Goal: Task Accomplishment & Management: Manage account settings

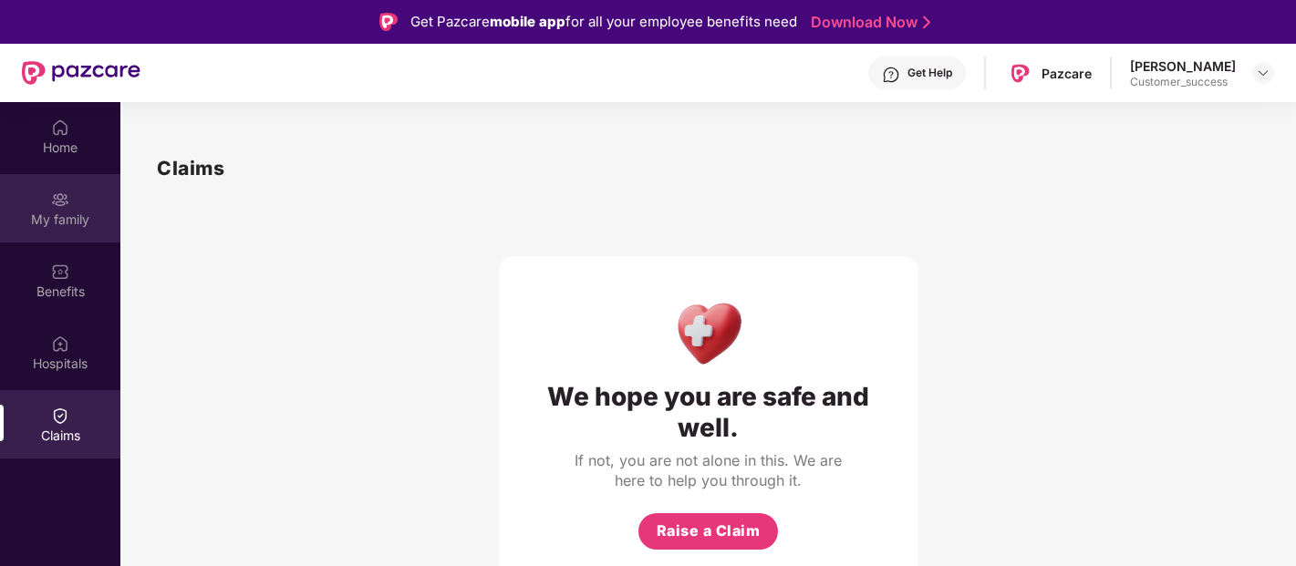
scroll to position [101, 0]
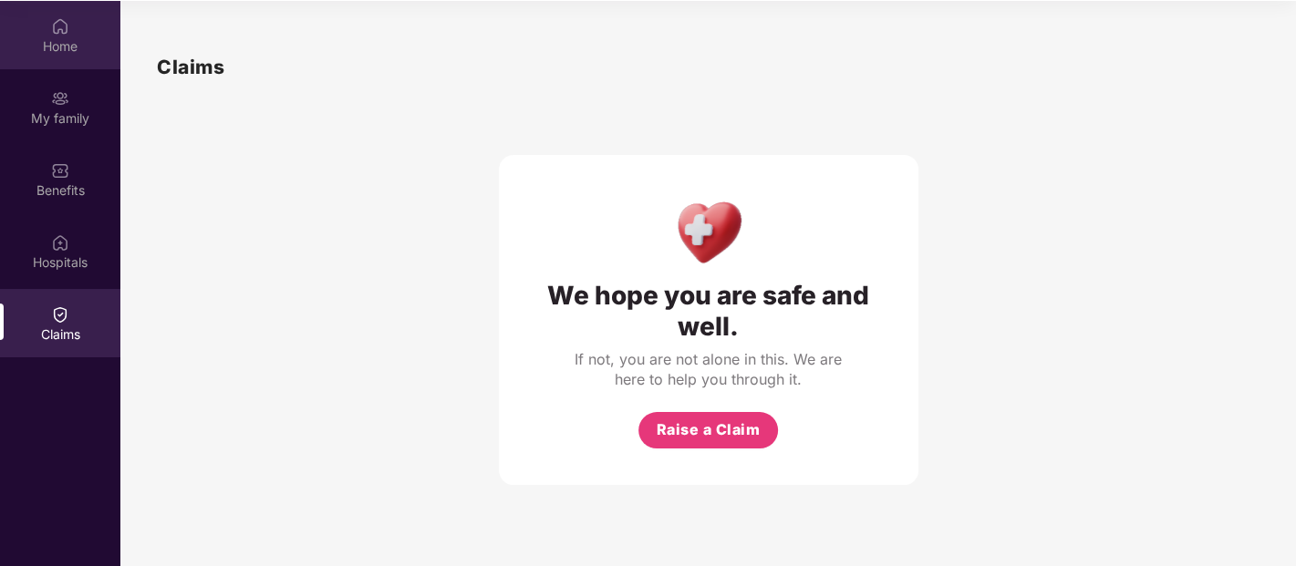
click at [41, 58] on div "Home" at bounding box center [60, 35] width 120 height 68
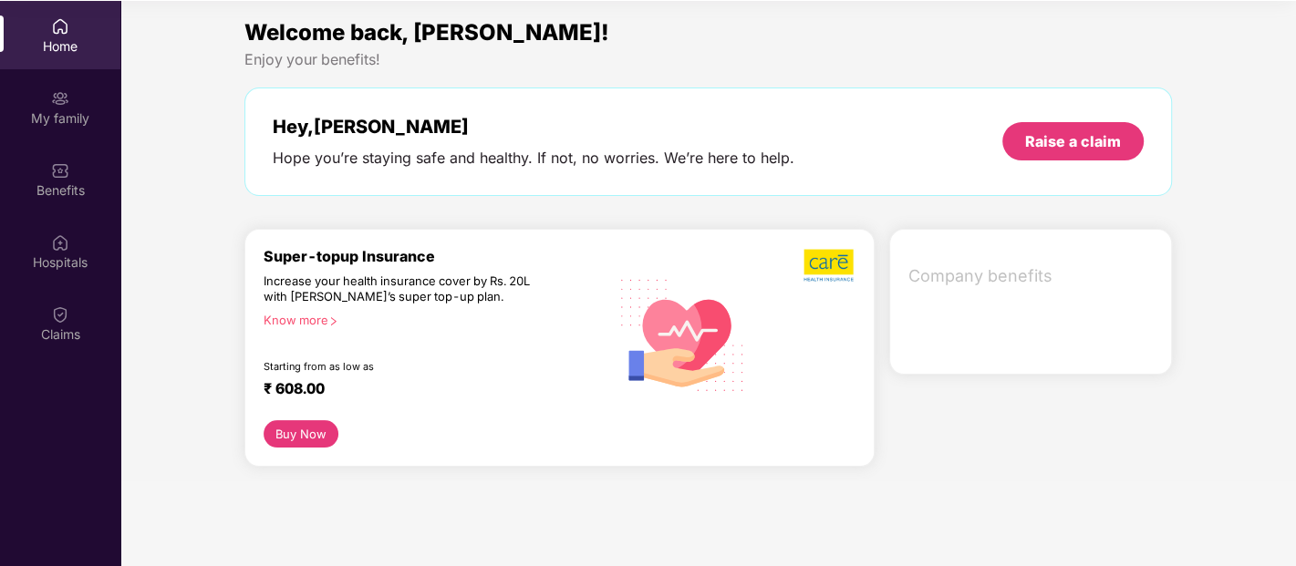
scroll to position [0, 0]
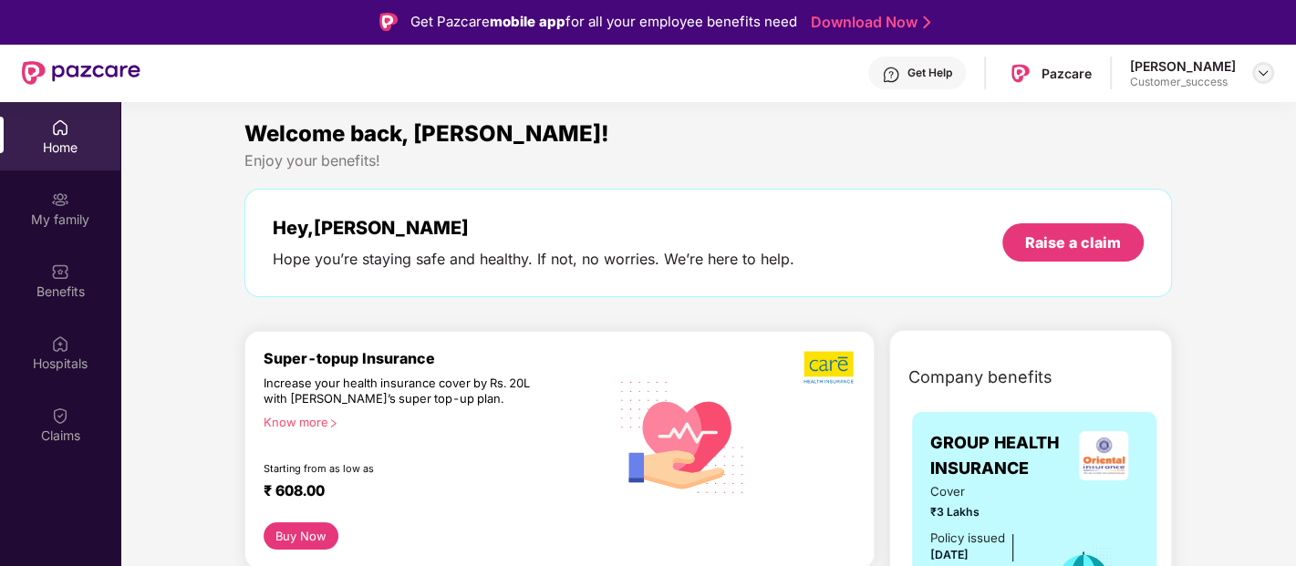
click at [1265, 70] on img at bounding box center [1263, 73] width 15 height 15
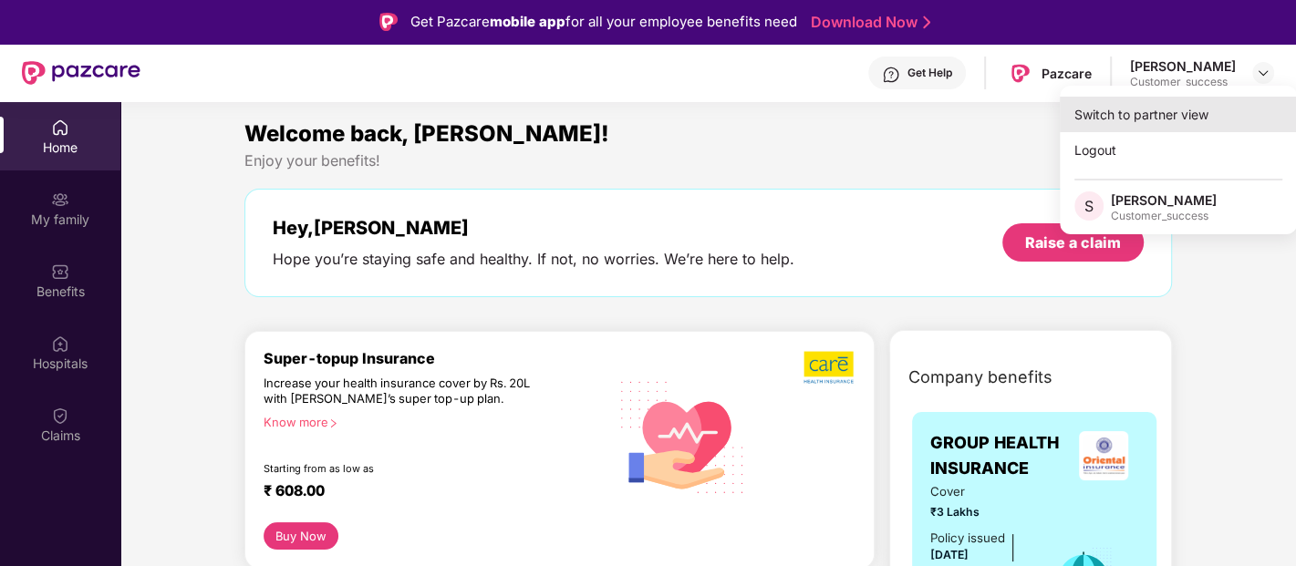
click at [1185, 108] on div "Switch to partner view" at bounding box center [1178, 115] width 237 height 36
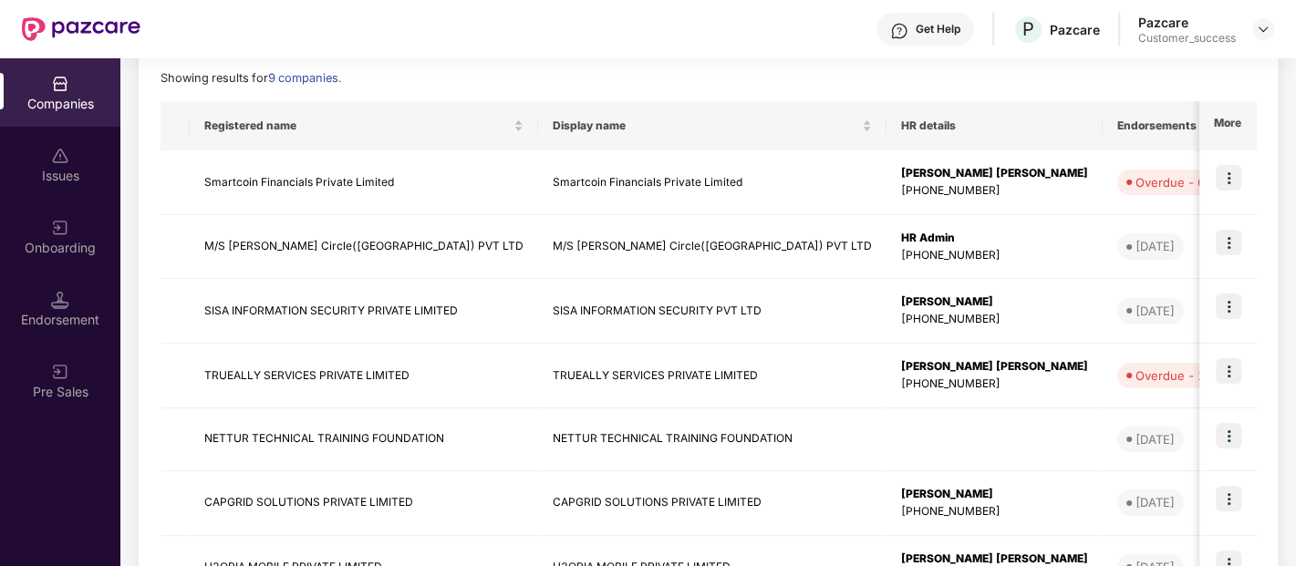
scroll to position [257, 0]
click at [1233, 310] on img at bounding box center [1229, 306] width 26 height 26
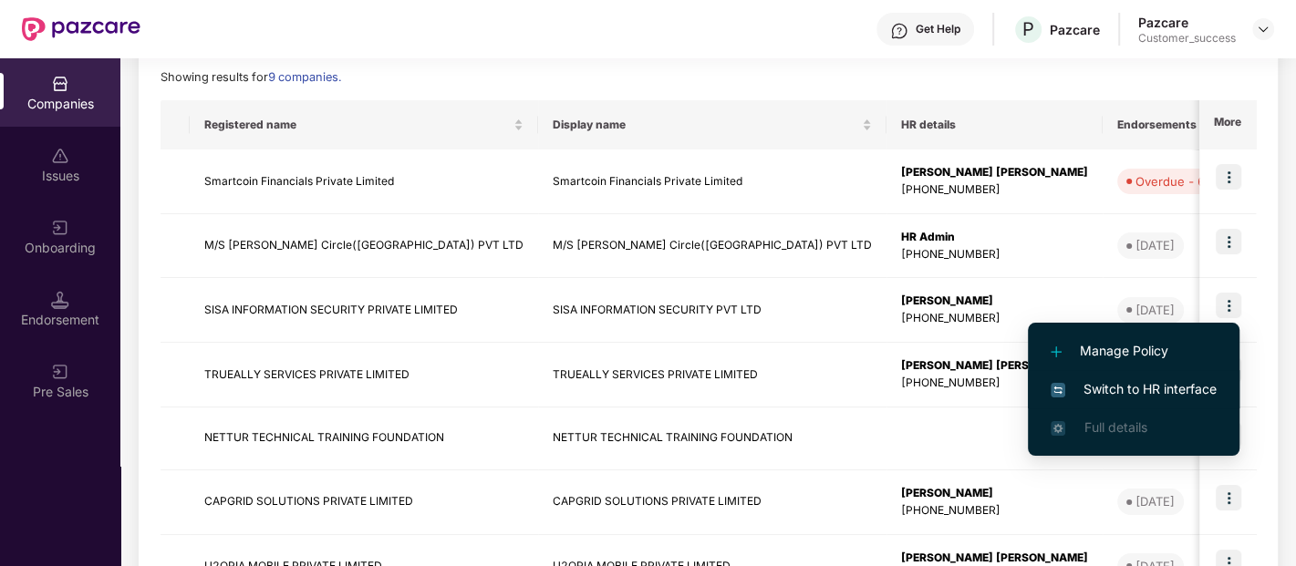
click at [1129, 384] on span "Switch to HR interface" at bounding box center [1134, 389] width 166 height 20
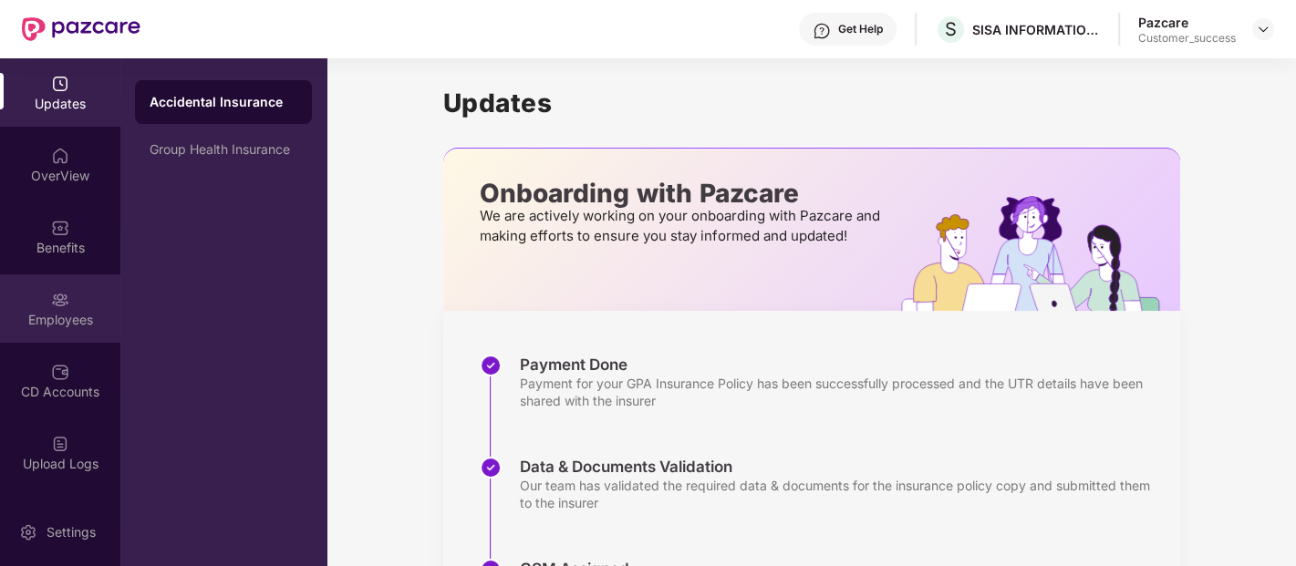
click at [80, 284] on div "Employees" at bounding box center [60, 308] width 120 height 68
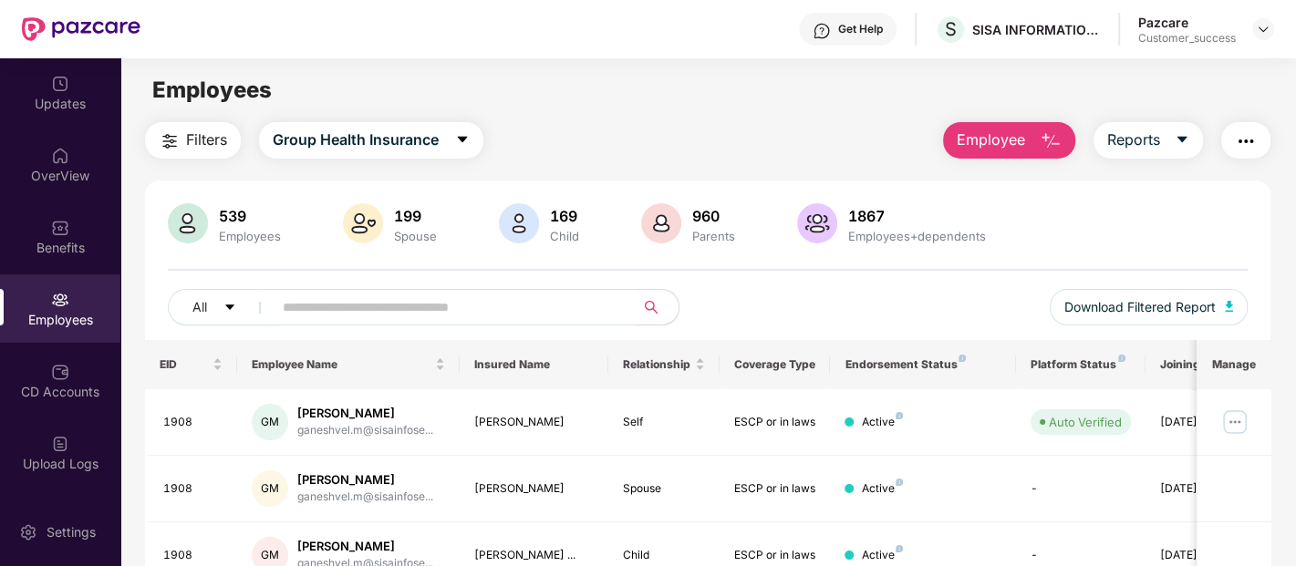
click at [425, 303] on input "text" at bounding box center [446, 307] width 327 height 27
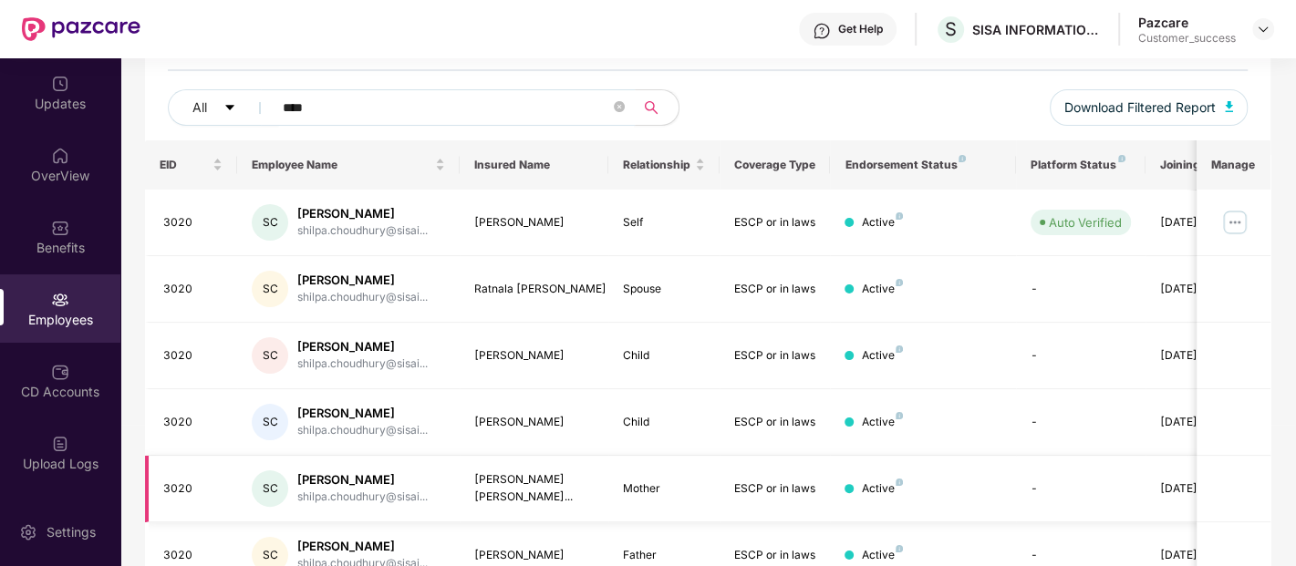
scroll to position [198, 0]
type input "****"
click at [1231, 217] on img at bounding box center [1234, 224] width 29 height 29
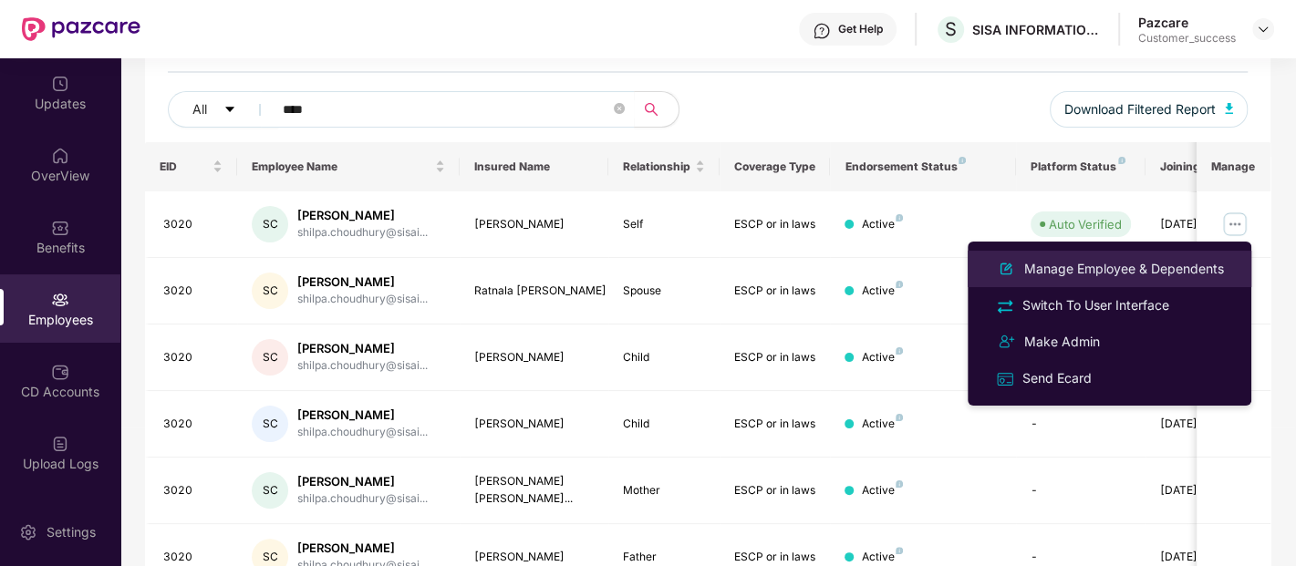
click at [1159, 266] on div "Manage Employee & Dependents" at bounding box center [1123, 269] width 207 height 20
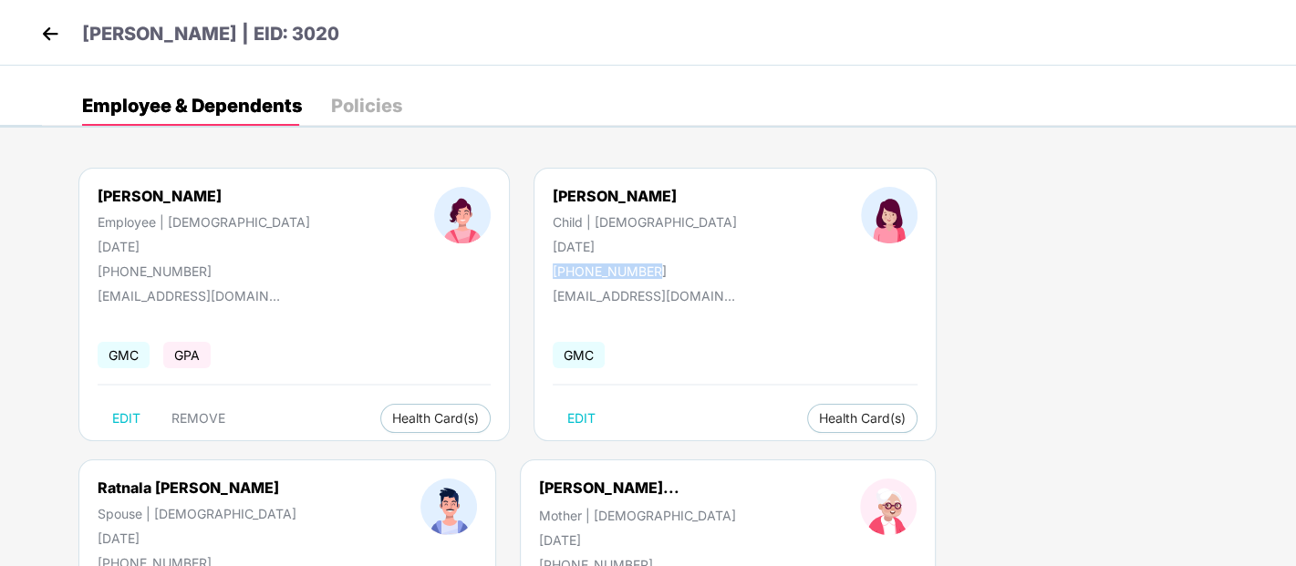
drag, startPoint x: 466, startPoint y: 272, endPoint x: 612, endPoint y: 254, distance: 146.9
click at [612, 254] on div "Darshini Ratnala Child | Female 14 Feb 2021 +917204773559" at bounding box center [645, 233] width 308 height 92
copy div "+917204773559"
click at [58, 26] on img at bounding box center [49, 33] width 27 height 27
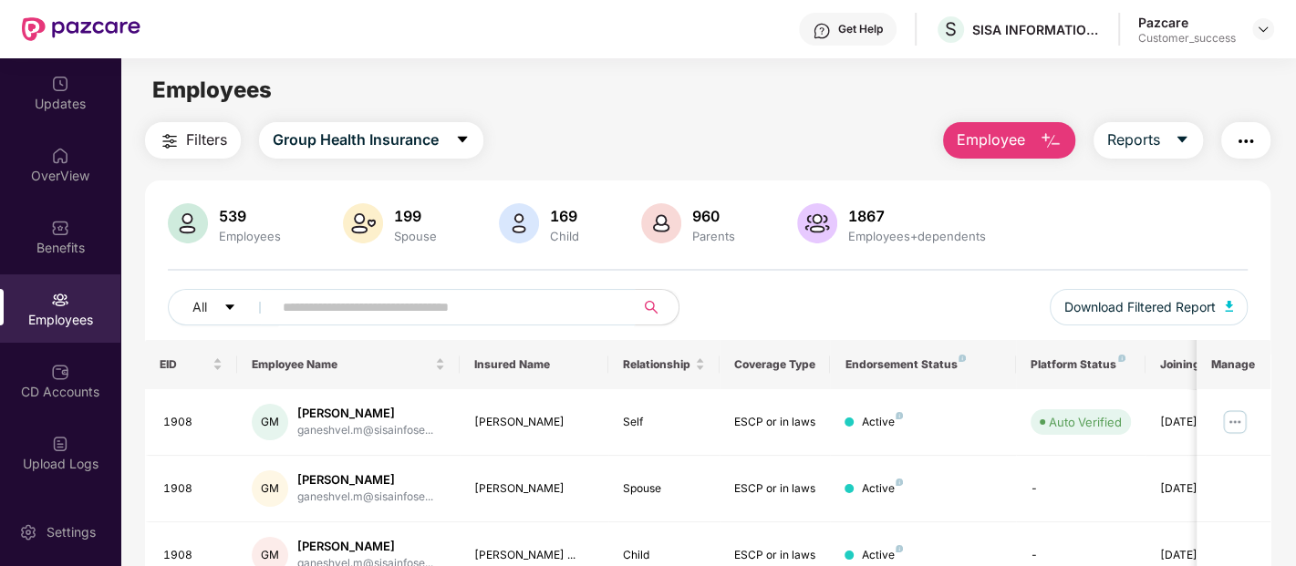
click at [357, 307] on input "text" at bounding box center [446, 307] width 327 height 27
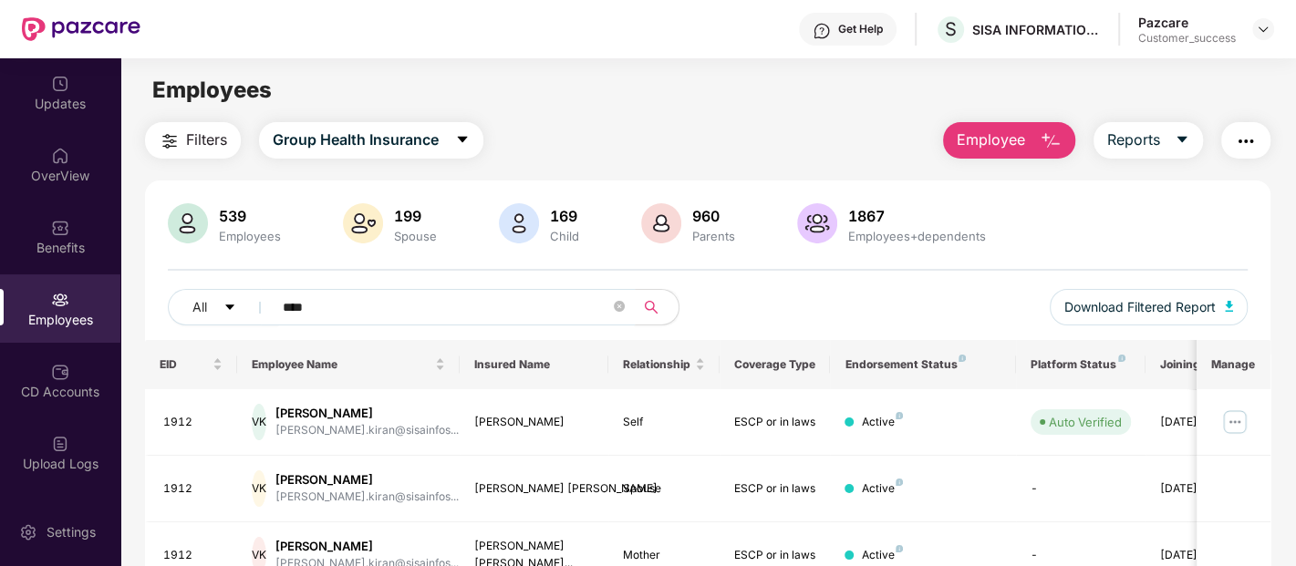
scroll to position [152, 0]
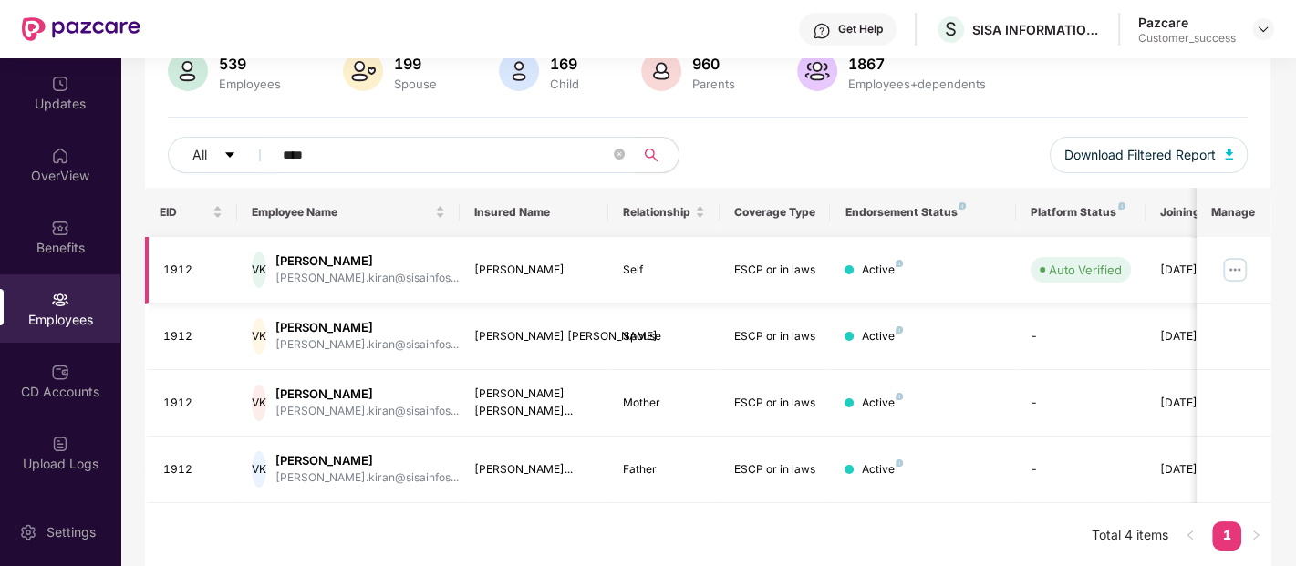
type input "****"
click at [1235, 264] on img at bounding box center [1234, 269] width 29 height 29
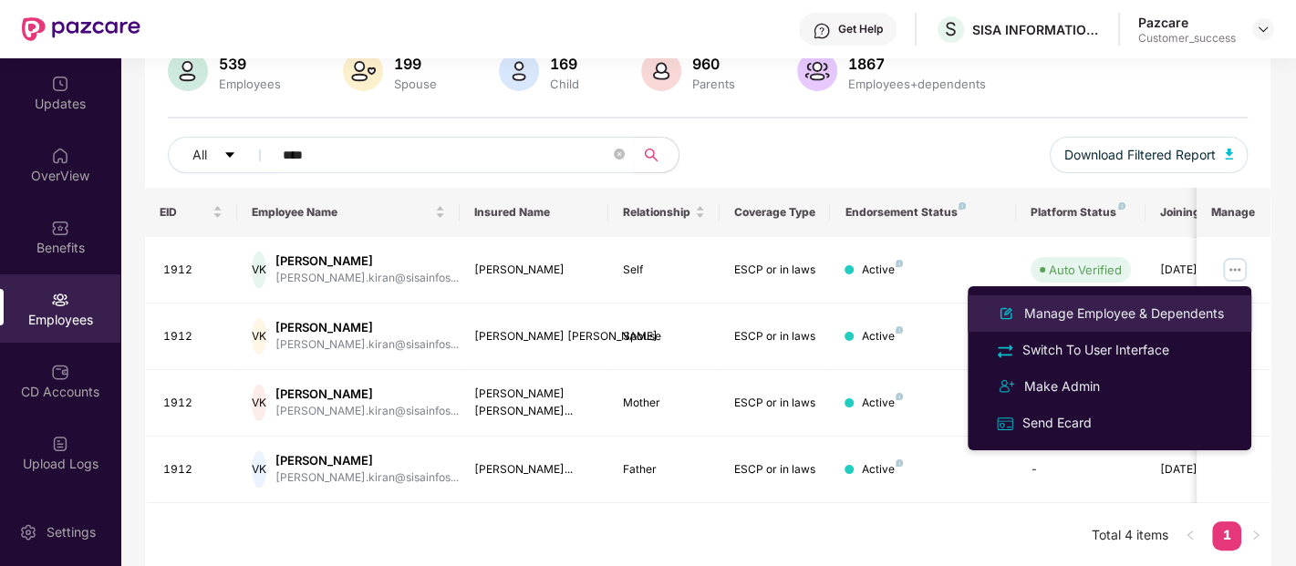
click at [1130, 307] on div "Manage Employee & Dependents" at bounding box center [1123, 314] width 207 height 20
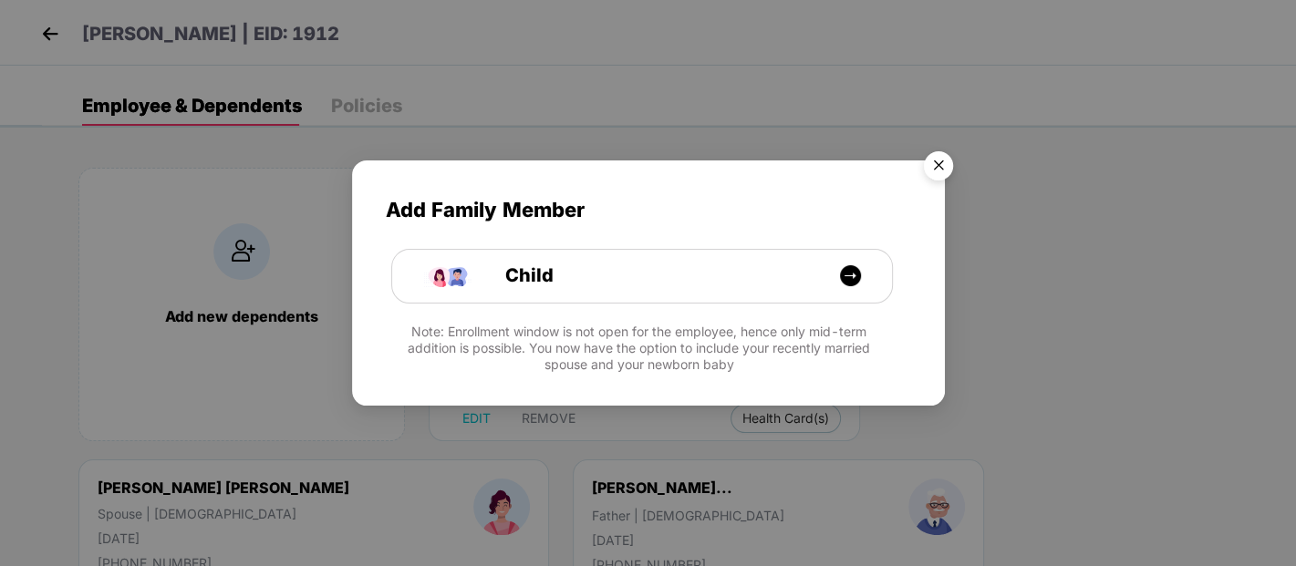
click at [934, 168] on img "Close" at bounding box center [938, 168] width 51 height 51
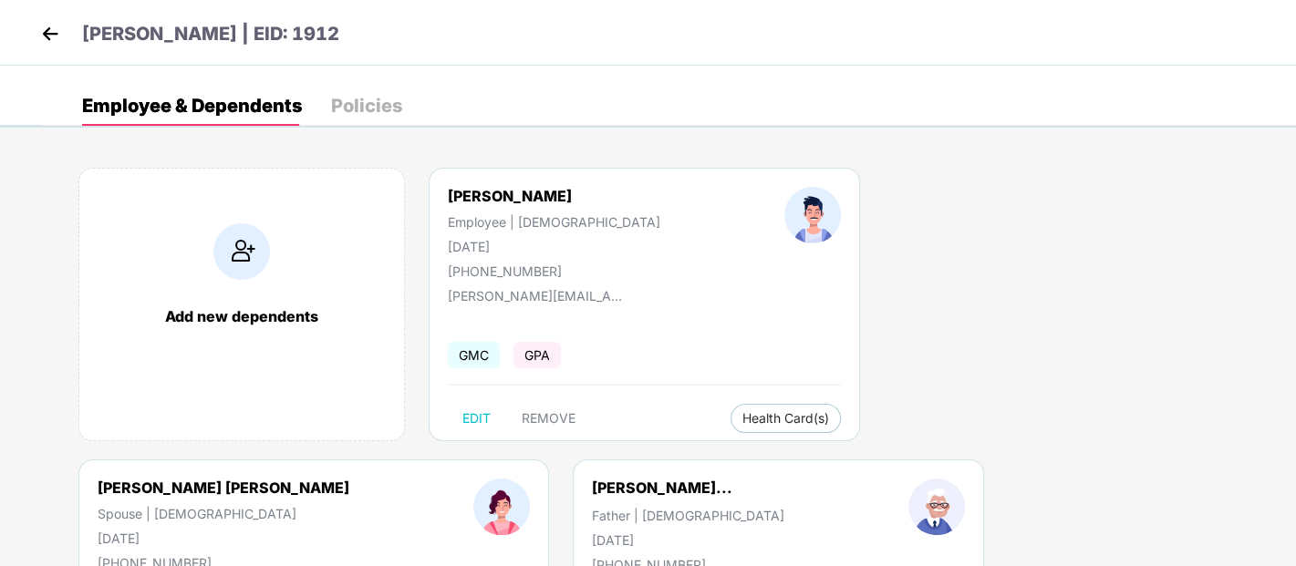
click at [62, 36] on img at bounding box center [49, 33] width 27 height 27
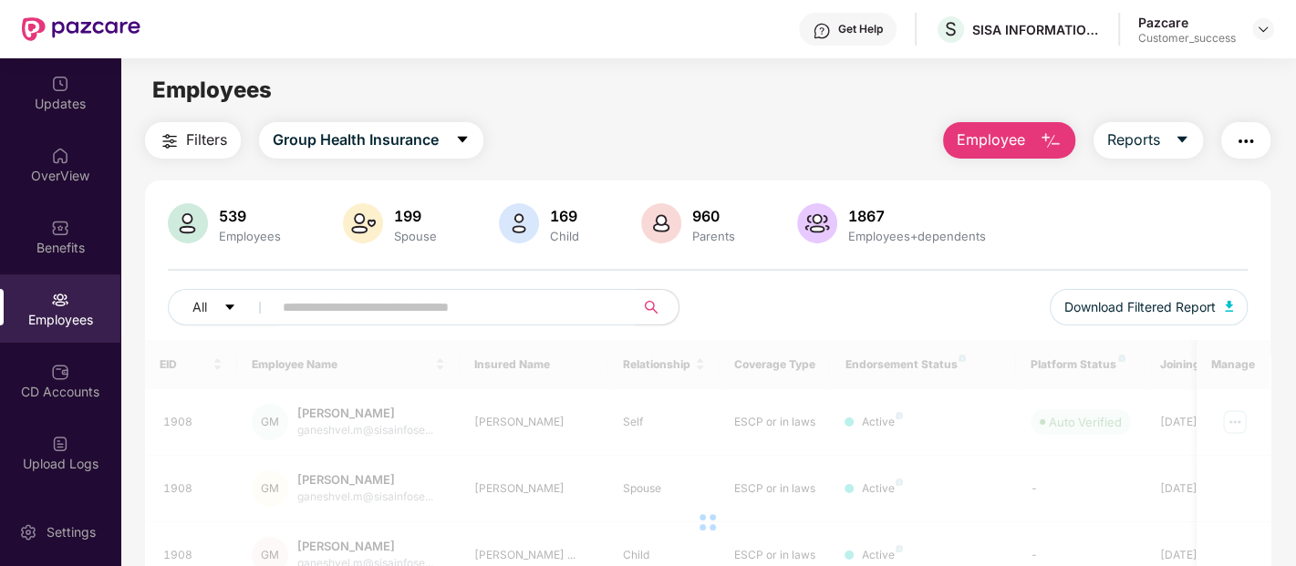
click at [427, 316] on input "text" at bounding box center [446, 307] width 327 height 27
type input "****"
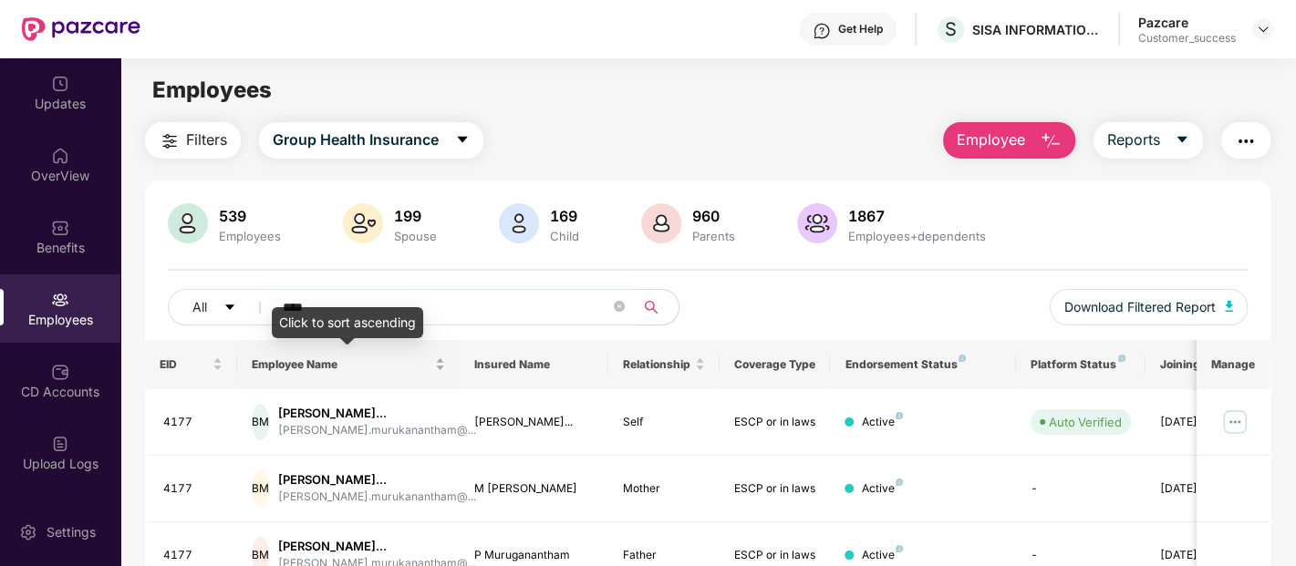
scroll to position [132, 0]
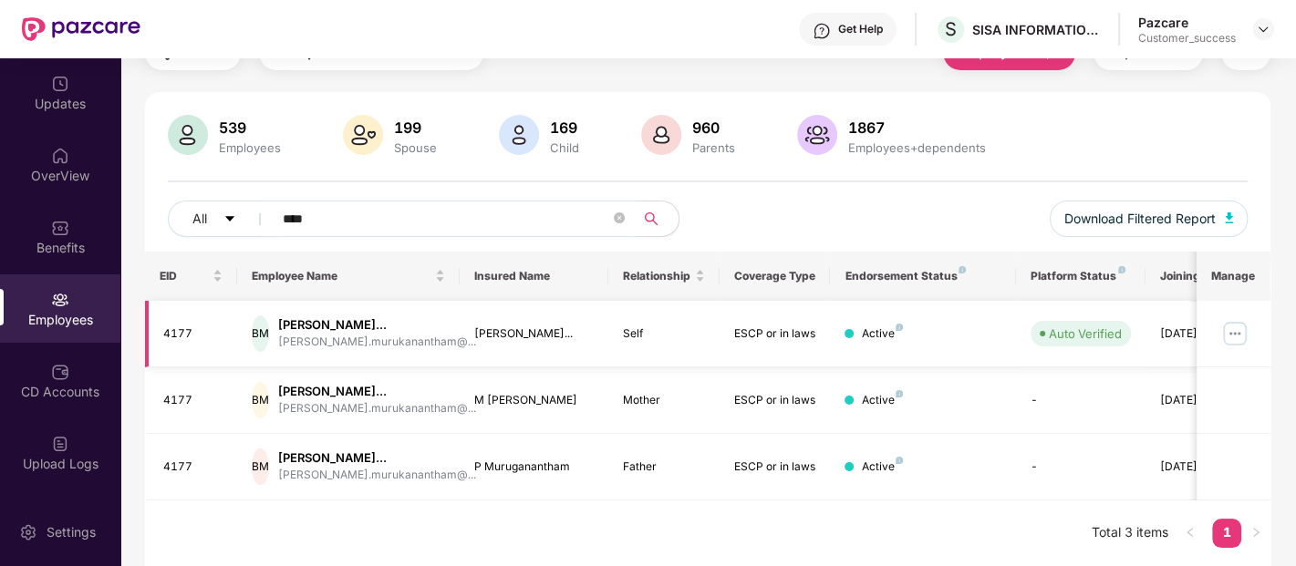
click at [1232, 319] on img at bounding box center [1234, 333] width 29 height 29
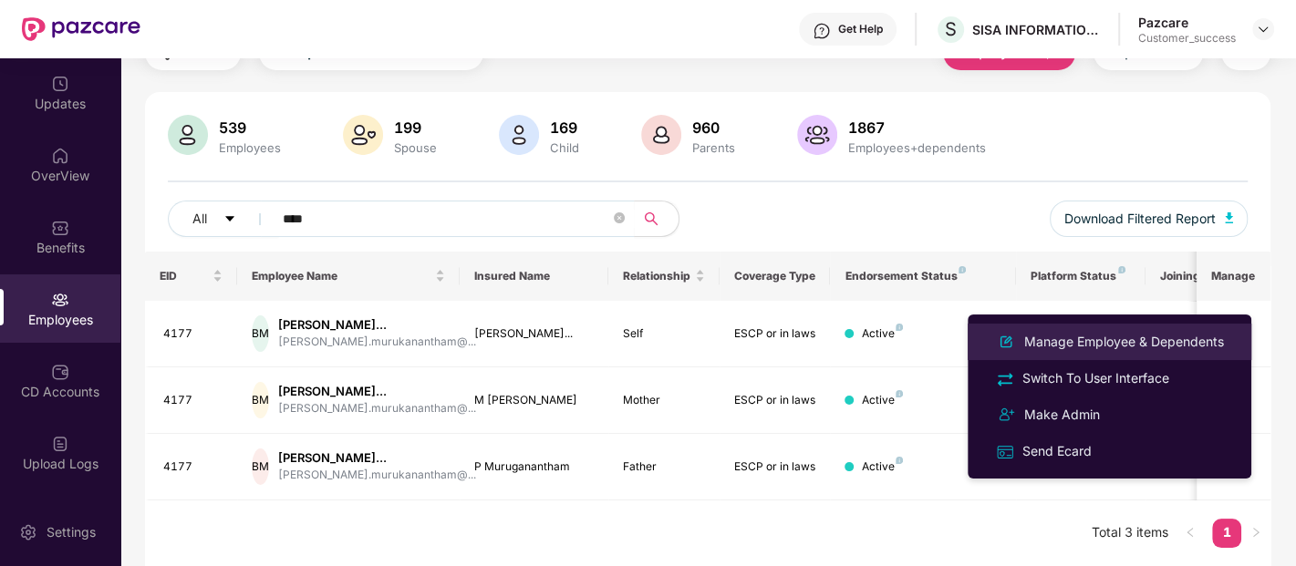
click at [1148, 343] on div "Manage Employee & Dependents" at bounding box center [1123, 342] width 207 height 20
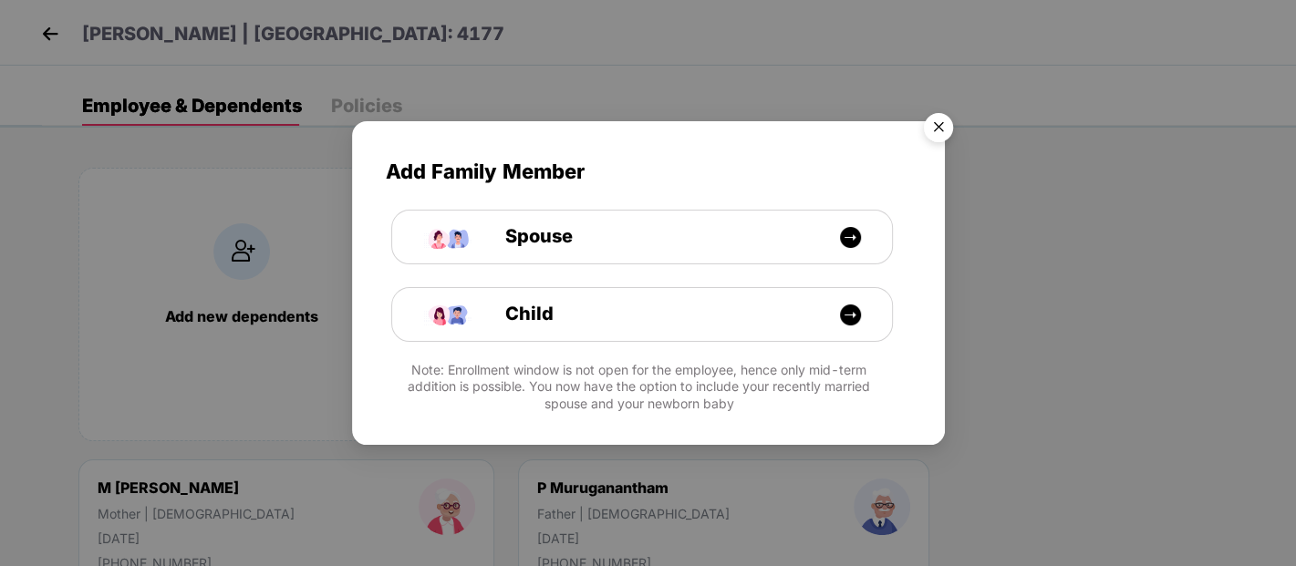
click at [932, 122] on img "Close" at bounding box center [938, 130] width 51 height 51
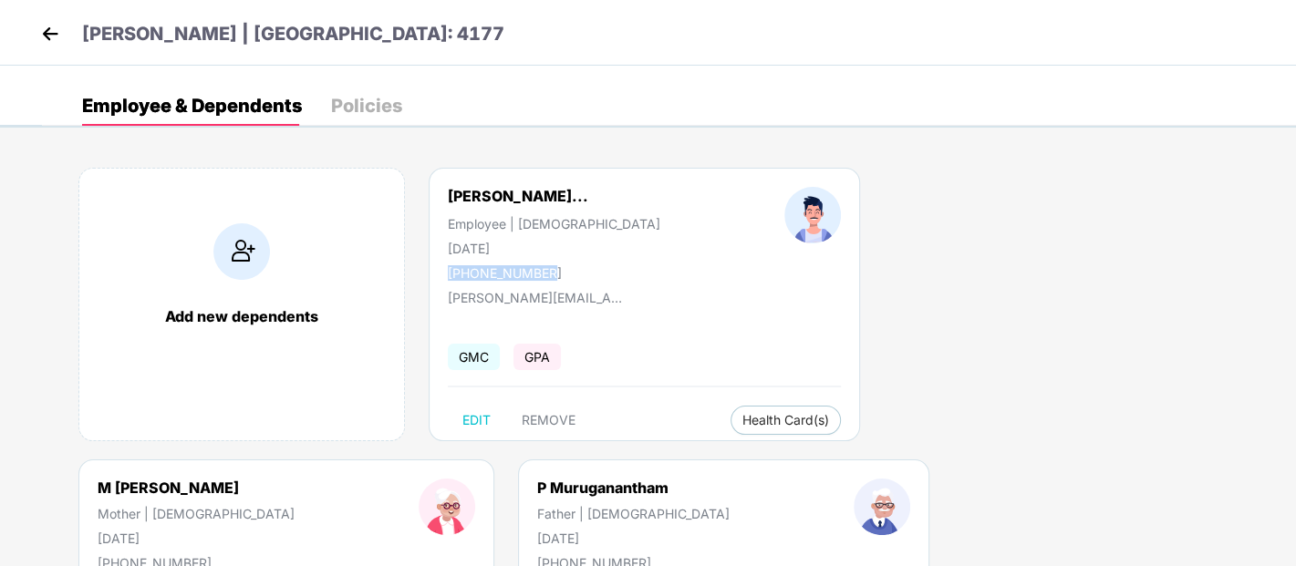
drag, startPoint x: 445, startPoint y: 274, endPoint x: 586, endPoint y: 270, distance: 141.4
click at [586, 270] on div "Bharath Kannan Muruk... Employee | Male 12 Oct 2002 +919740672995" at bounding box center [554, 234] width 336 height 94
copy div "+919740672995"
click at [59, 26] on img at bounding box center [49, 33] width 27 height 27
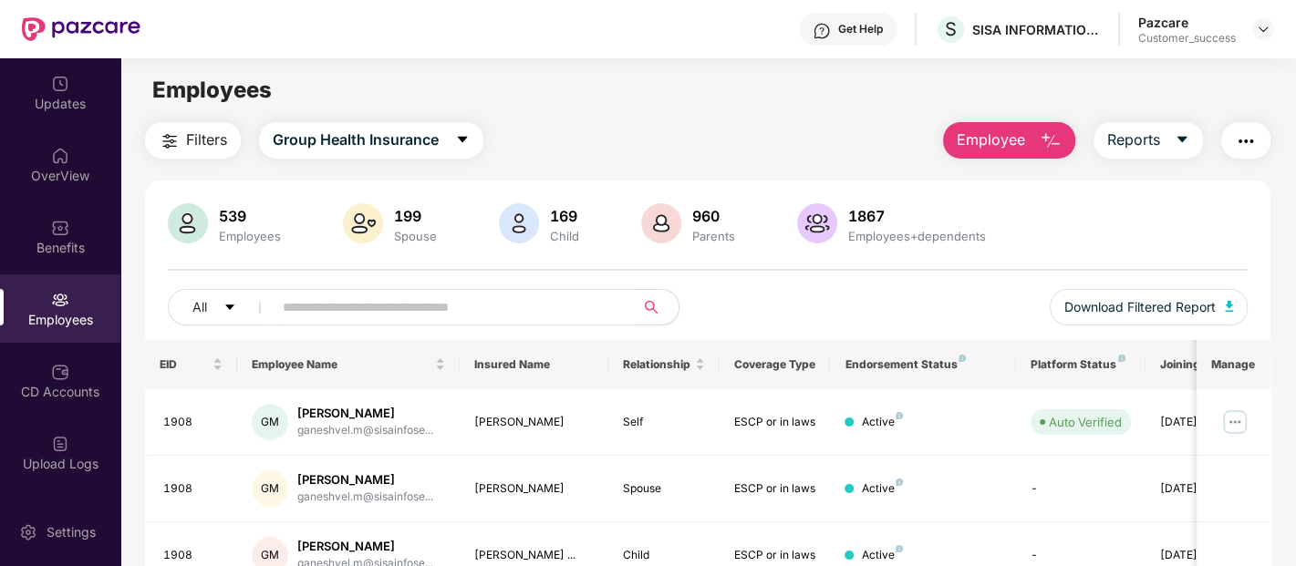
click at [421, 314] on input "text" at bounding box center [446, 307] width 327 height 27
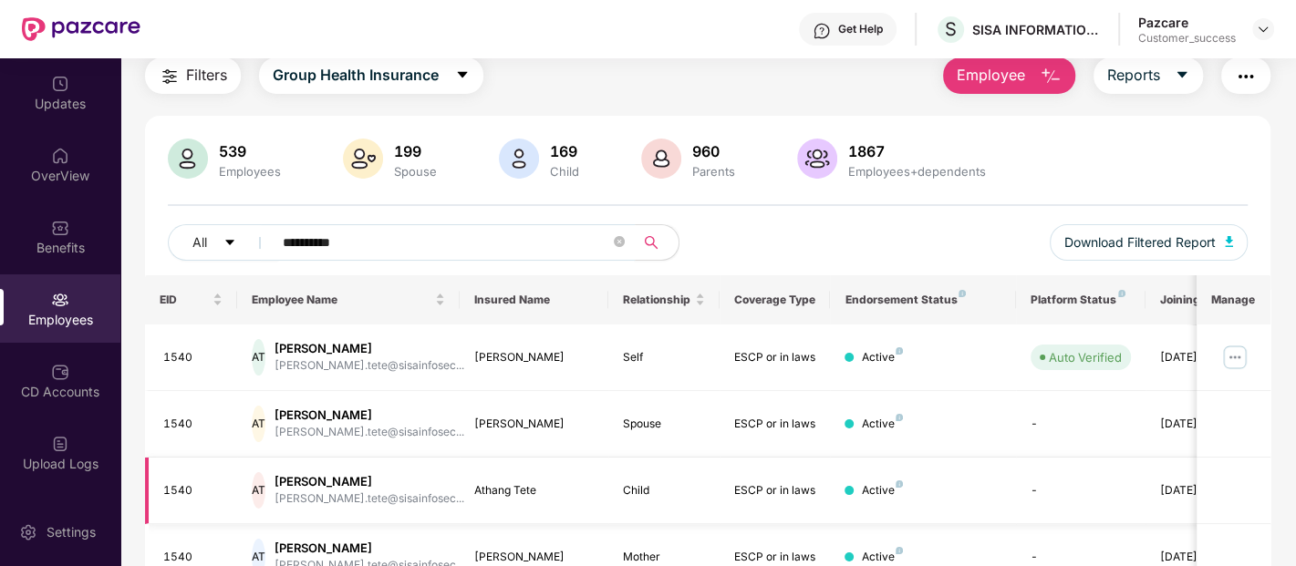
scroll to position [62, 0]
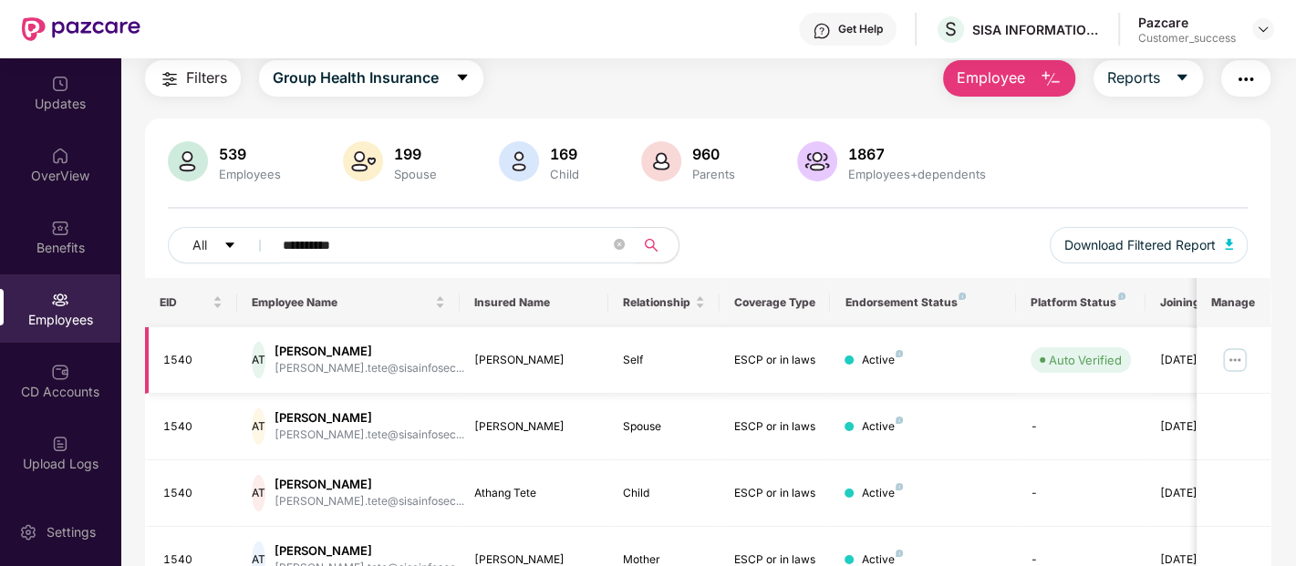
type input "**********"
click at [1224, 357] on img at bounding box center [1234, 360] width 29 height 29
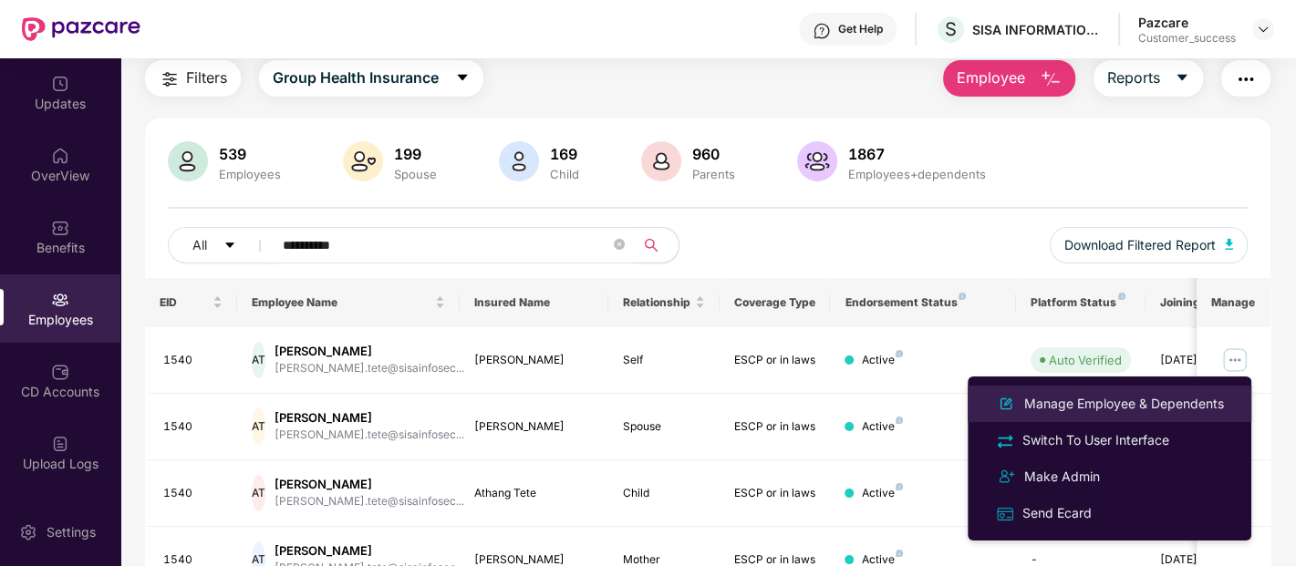
click at [1099, 404] on div "Manage Employee & Dependents" at bounding box center [1123, 404] width 207 height 20
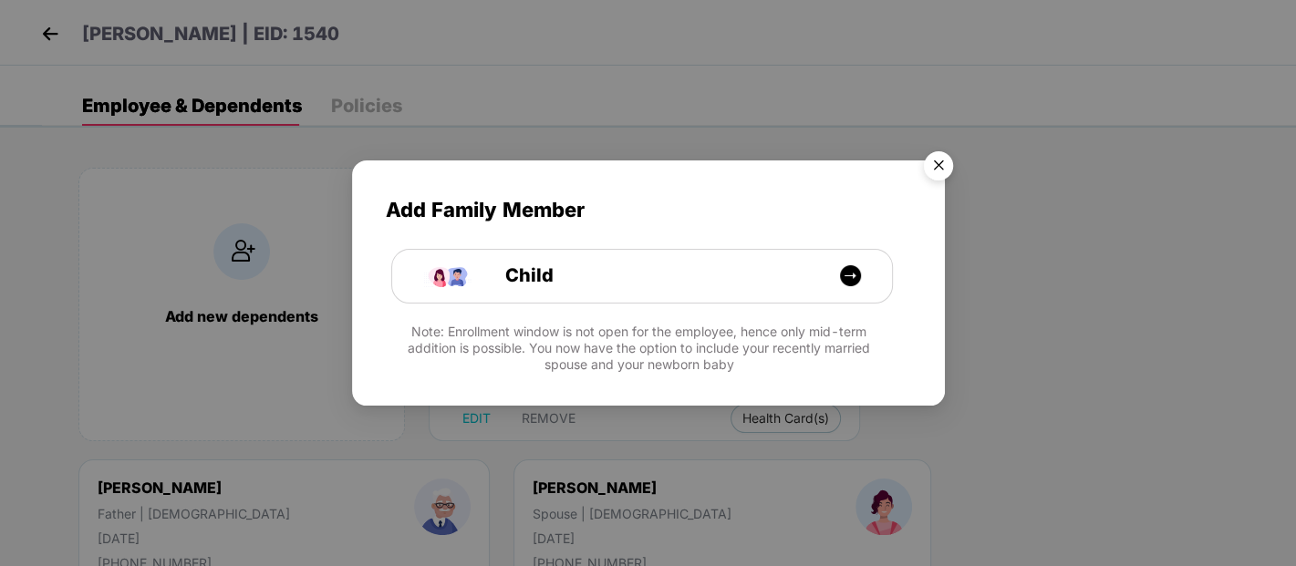
click at [942, 160] on img "Close" at bounding box center [938, 168] width 51 height 51
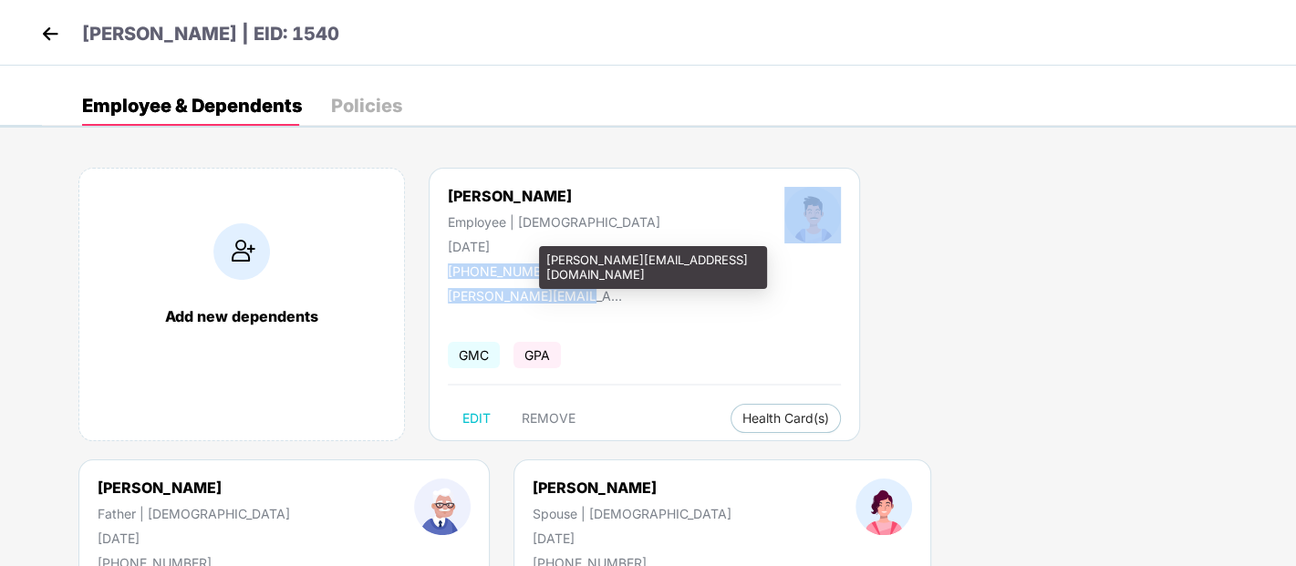
drag, startPoint x: 444, startPoint y: 271, endPoint x: 566, endPoint y: 279, distance: 122.5
click at [566, 279] on div "Adesh Tete Employee | Male 18 July 1993 +918867917896 adesh.tete@sisainfosec.co…" at bounding box center [644, 305] width 431 height 274
click at [566, 279] on div "adesh.tete@sisainfosec.com" at bounding box center [539, 291] width 182 height 25
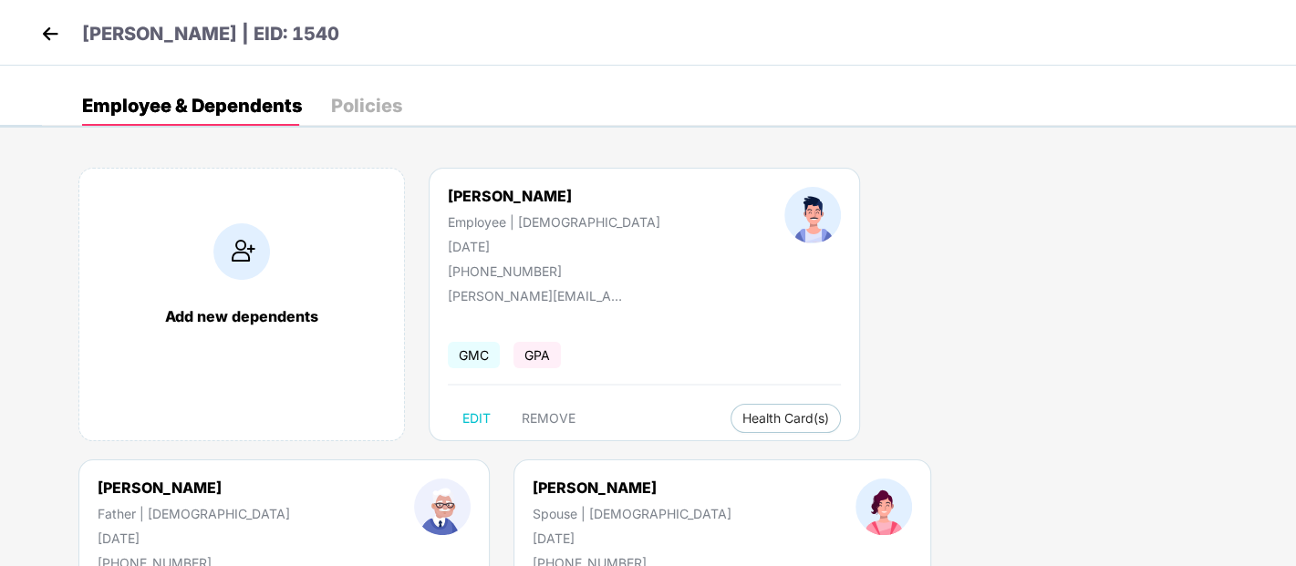
click at [560, 345] on span "GPA" at bounding box center [536, 355] width 47 height 26
drag, startPoint x: 445, startPoint y: 266, endPoint x: 555, endPoint y: 264, distance: 110.4
click at [555, 264] on div "Adesh Tete Employee | Male 18 July 1993 +918867917896" at bounding box center [554, 233] width 336 height 92
copy div "+918867917896"
click at [930, 88] on div "Employee & Dependents Policies" at bounding box center [669, 106] width 1254 height 40
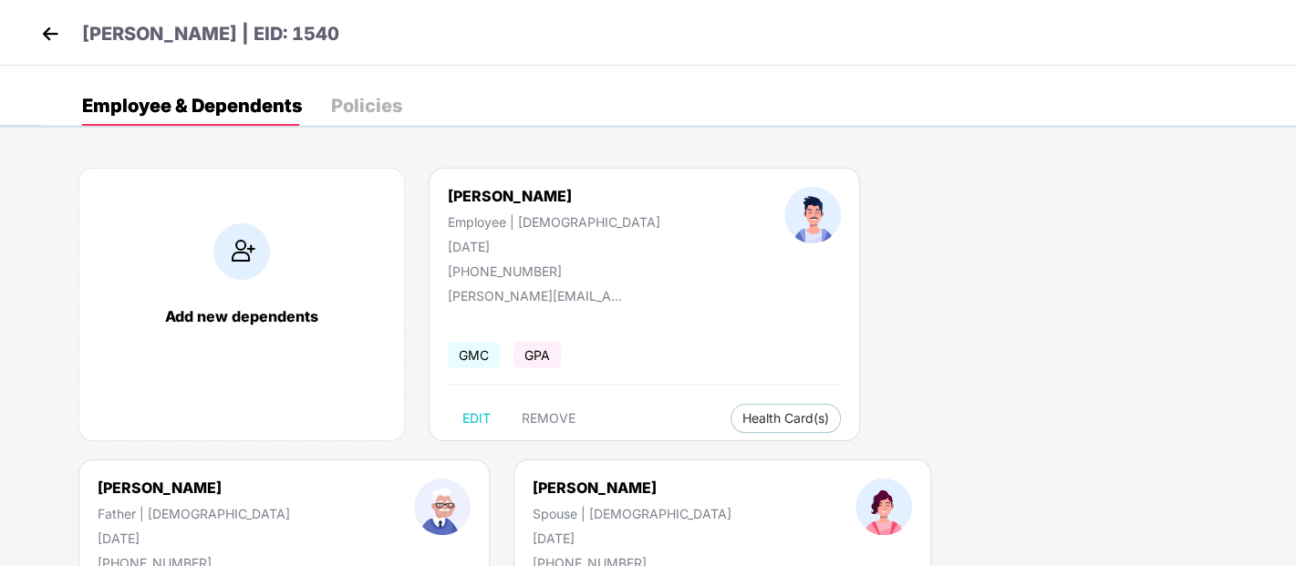
click at [46, 36] on img at bounding box center [49, 33] width 27 height 27
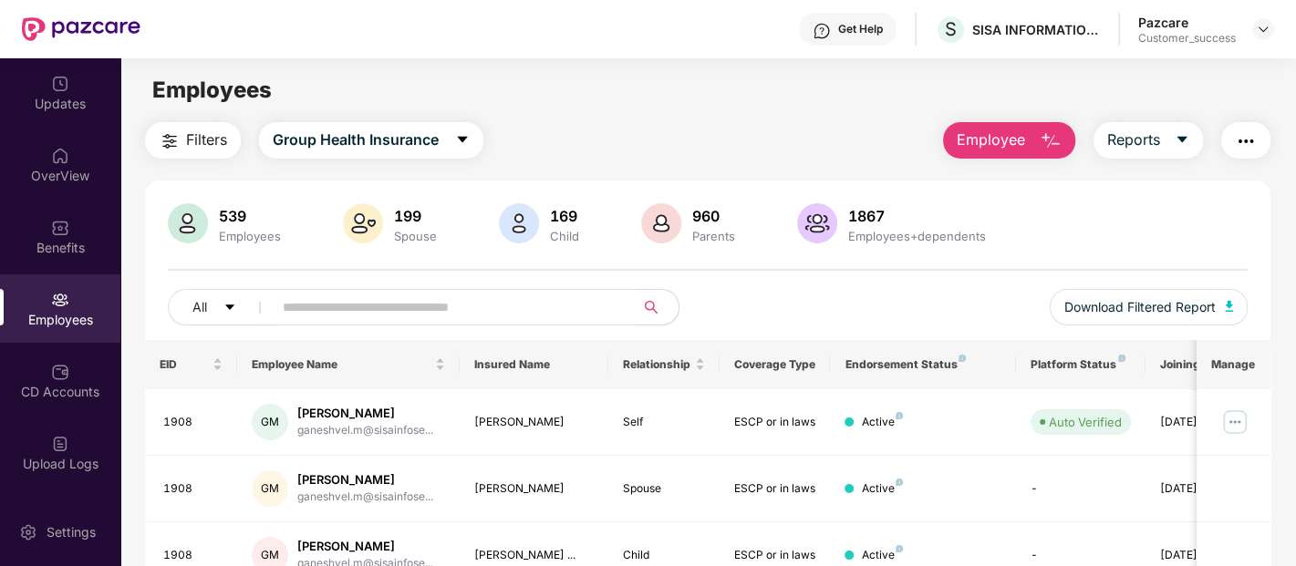
click at [444, 305] on input "text" at bounding box center [446, 307] width 327 height 27
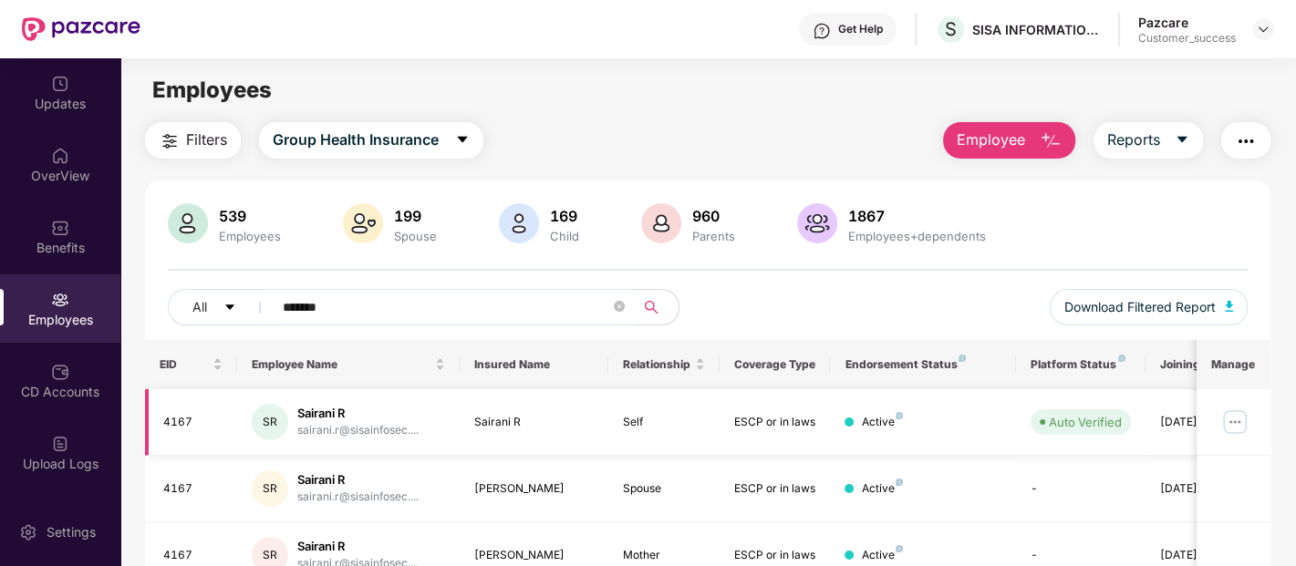
scroll to position [86, 0]
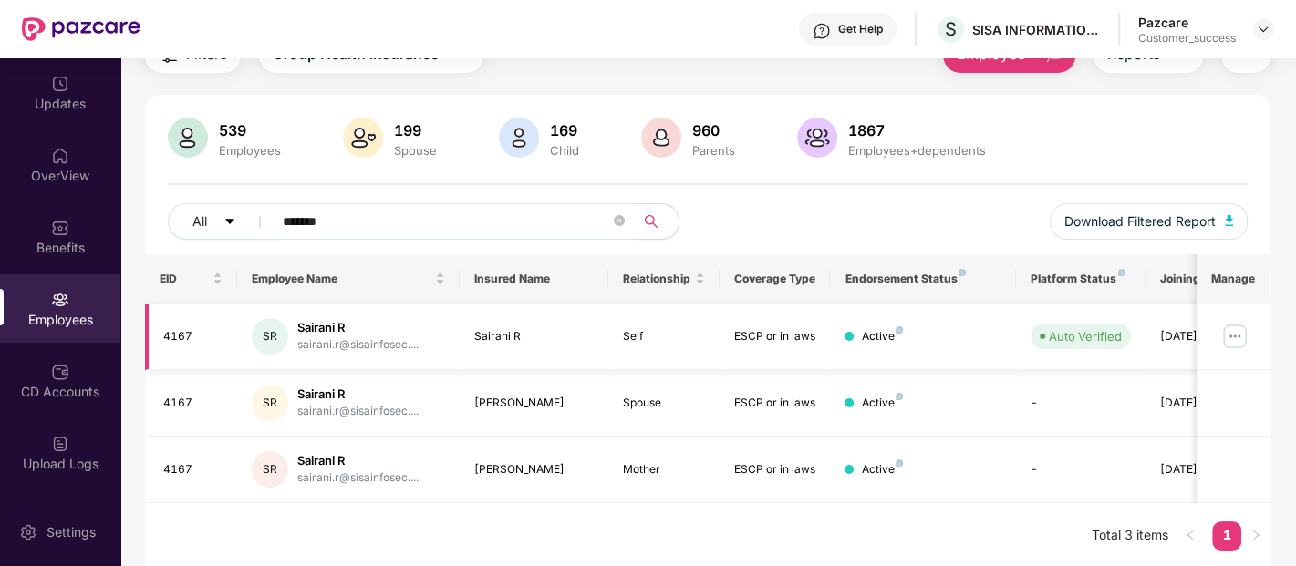
type input "*******"
click at [1237, 334] on img at bounding box center [1234, 336] width 29 height 29
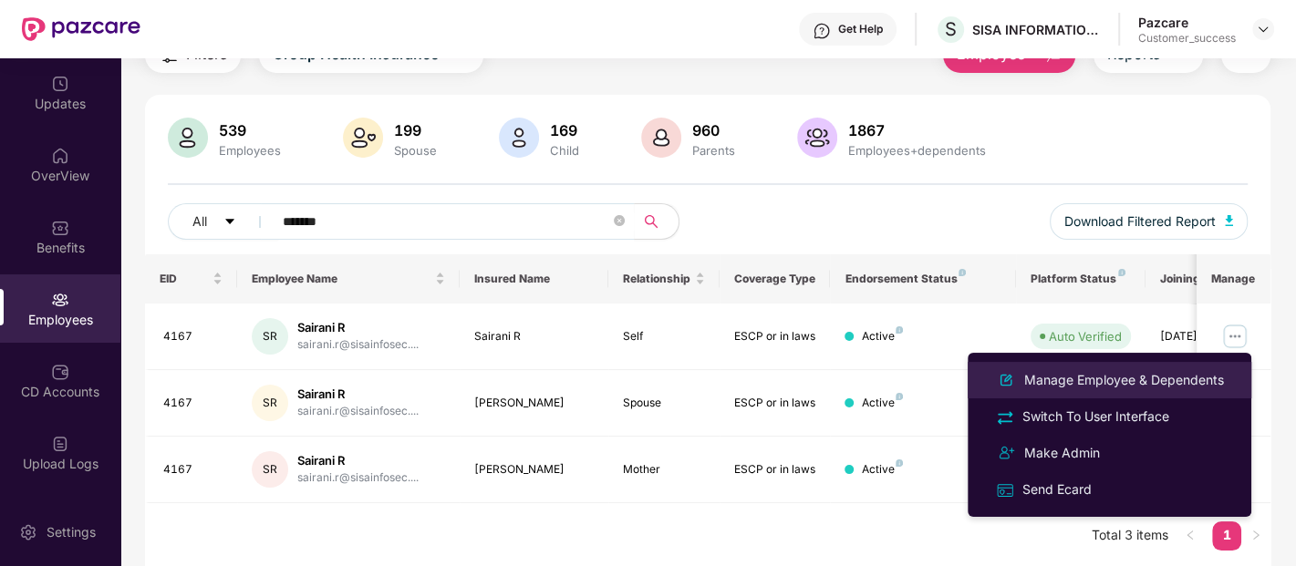
click at [1137, 381] on div "Manage Employee & Dependents" at bounding box center [1123, 380] width 207 height 20
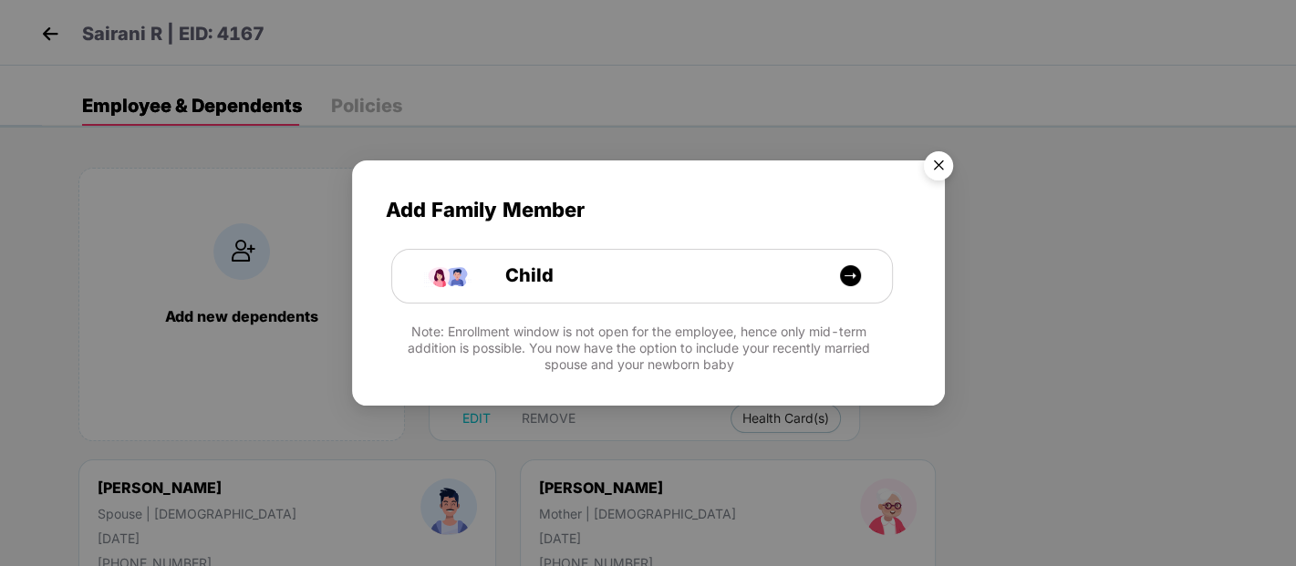
click at [932, 171] on img "Close" at bounding box center [938, 168] width 51 height 51
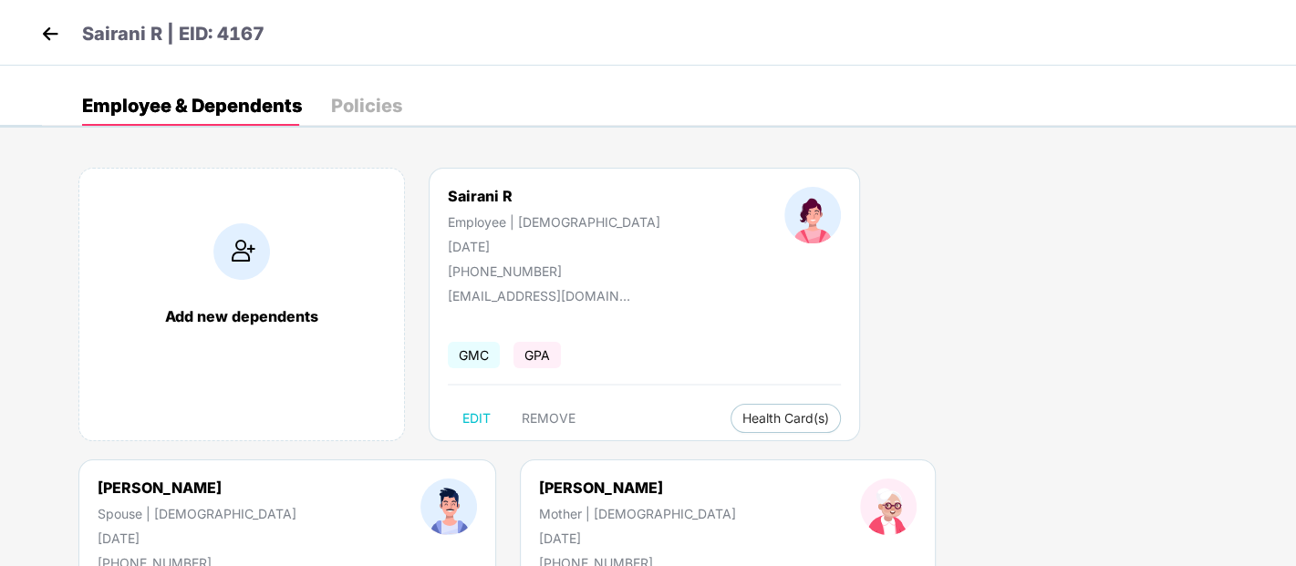
scroll to position [42, 0]
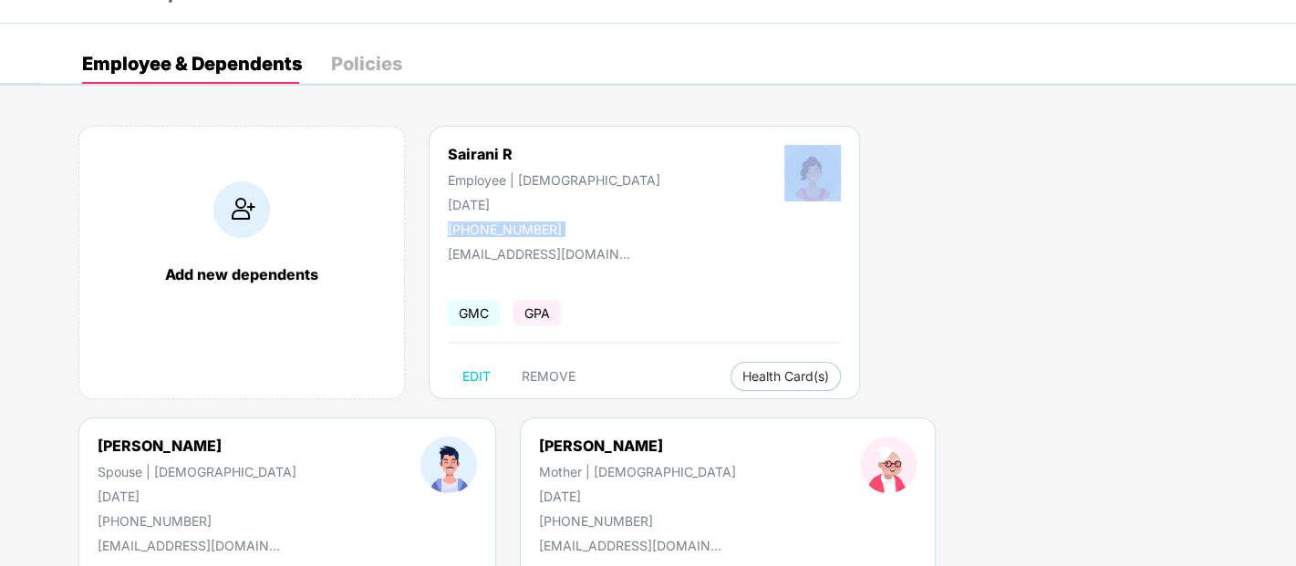
drag, startPoint x: 442, startPoint y: 230, endPoint x: 625, endPoint y: 218, distance: 182.8
click at [625, 218] on div "Sairani R Employee | Female 21 Mar 1993 +919632786539" at bounding box center [644, 191] width 517 height 92
copy div "[PHONE_NUMBER]"
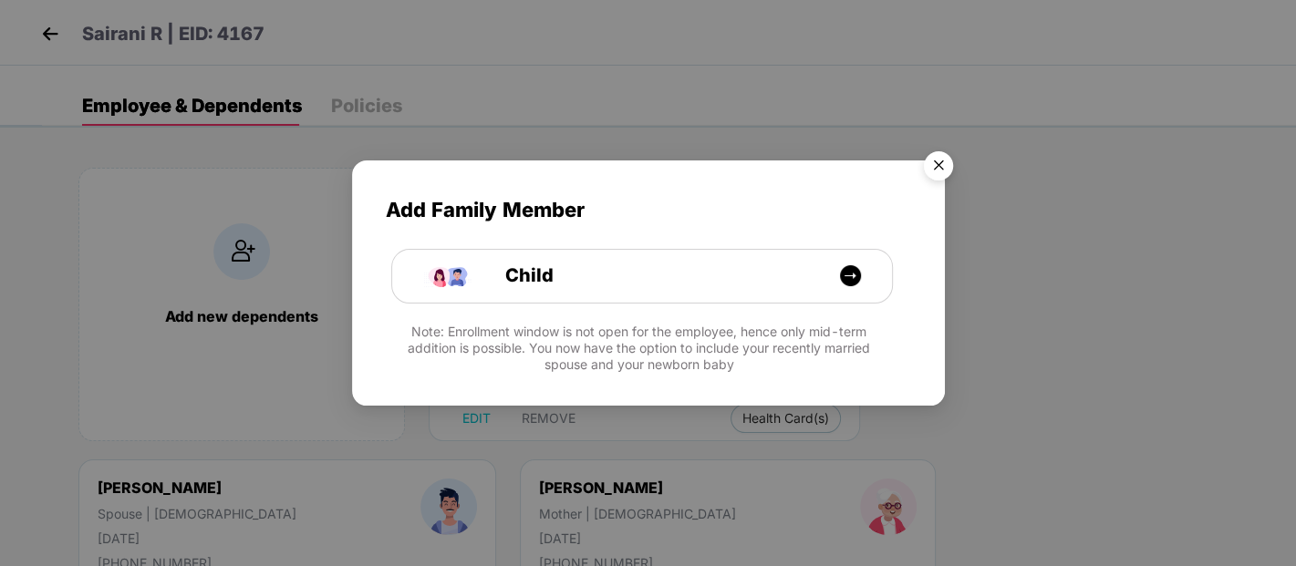
click at [932, 185] on img "Close" at bounding box center [938, 168] width 51 height 51
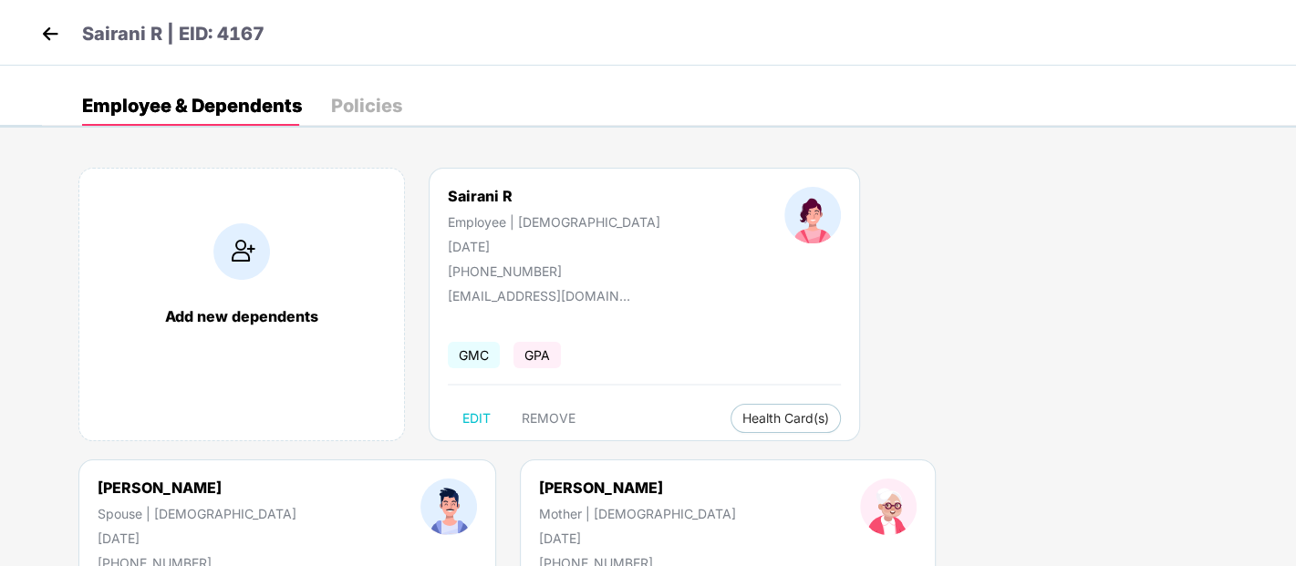
click at [57, 30] on img at bounding box center [49, 33] width 27 height 27
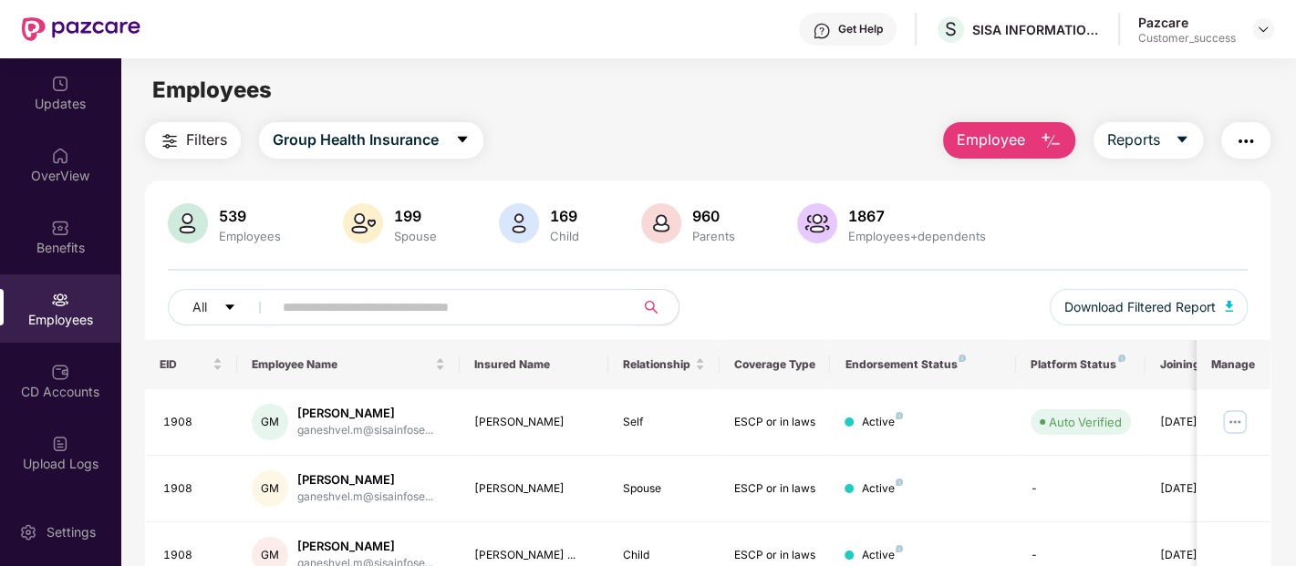
click at [471, 305] on input "text" at bounding box center [446, 307] width 327 height 27
paste input "****"
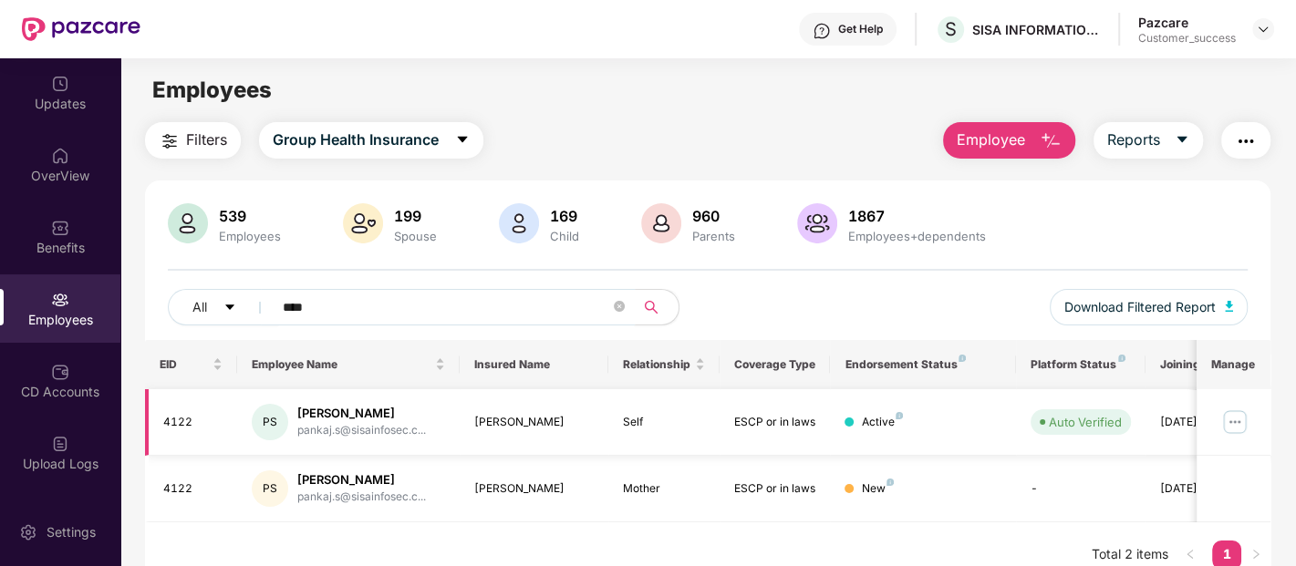
type input "****"
click at [1230, 423] on img at bounding box center [1234, 422] width 29 height 29
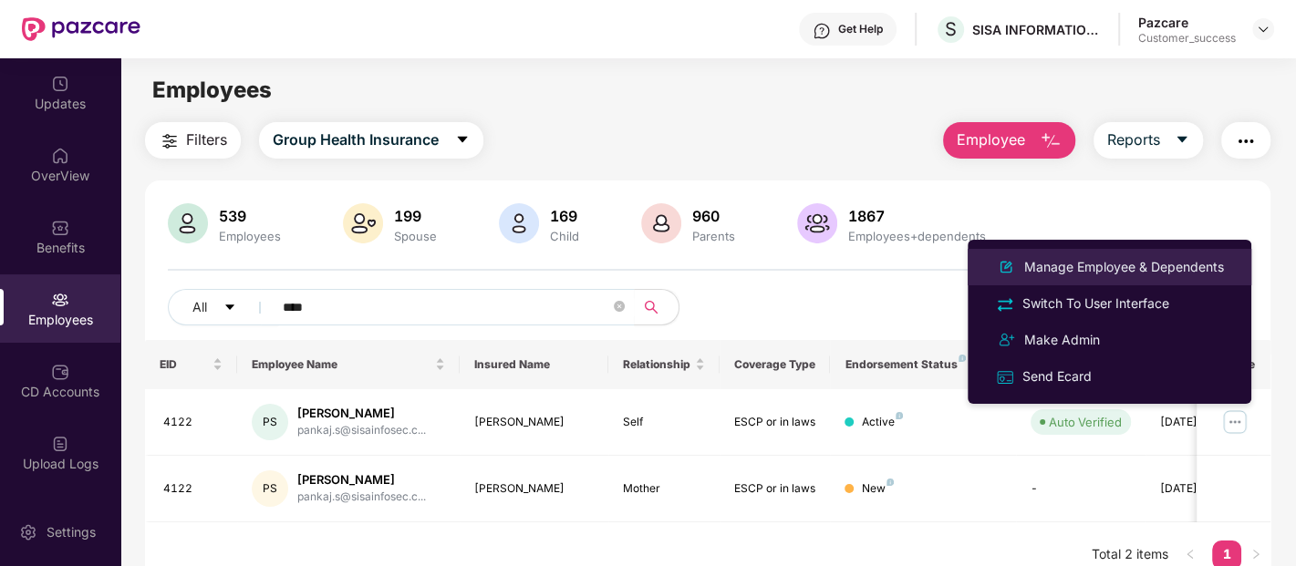
click at [1113, 269] on div "Manage Employee & Dependents" at bounding box center [1123, 267] width 207 height 20
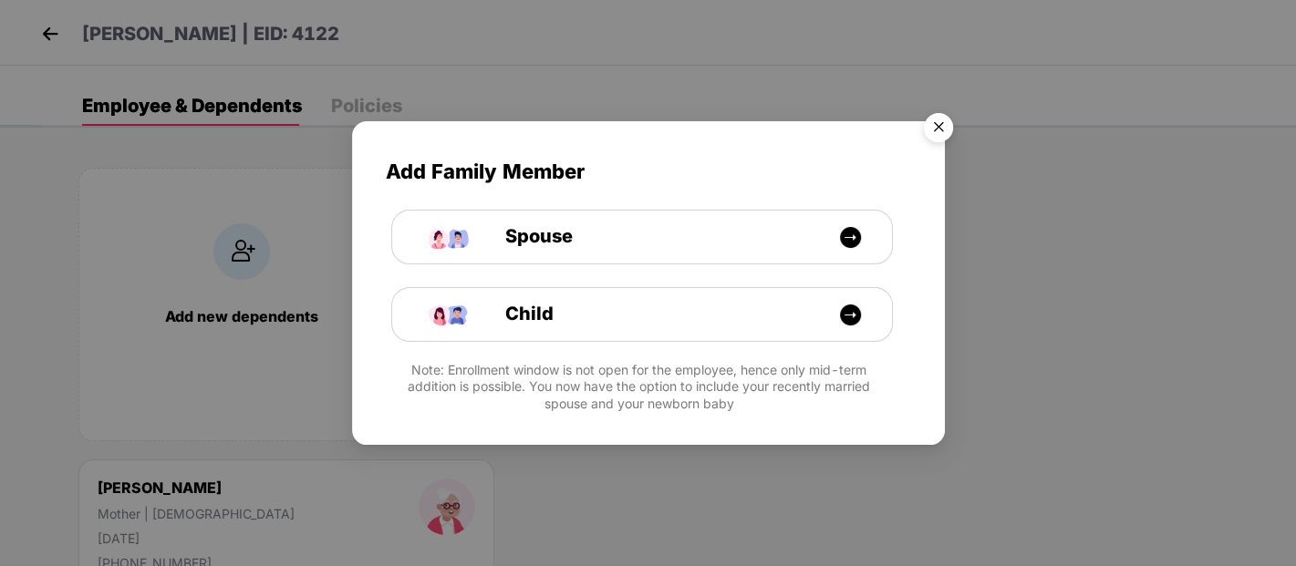
click at [937, 120] on img "Close" at bounding box center [938, 130] width 51 height 51
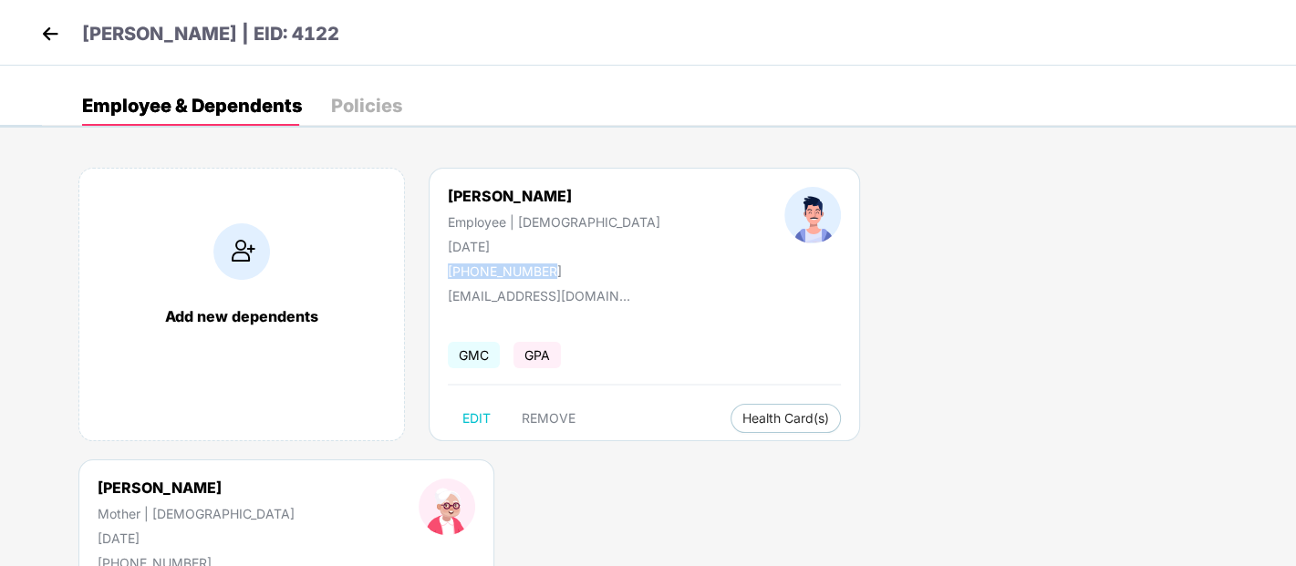
drag, startPoint x: 444, startPoint y: 273, endPoint x: 585, endPoint y: 271, distance: 141.4
click at [585, 271] on div "[PERSON_NAME] Employee | [DEMOGRAPHIC_DATA] [DATE] [PHONE_NUMBER]" at bounding box center [554, 233] width 336 height 92
copy div "[PHONE_NUMBER]"
click at [53, 30] on img at bounding box center [49, 33] width 27 height 27
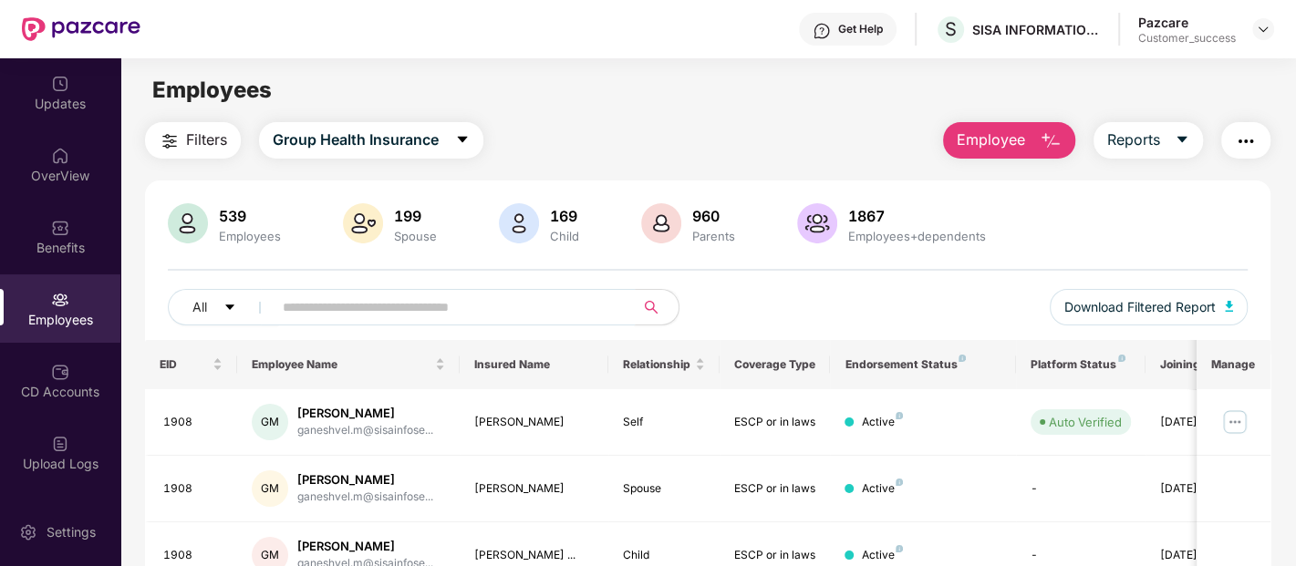
click at [561, 319] on input "text" at bounding box center [446, 307] width 327 height 27
paste input "****"
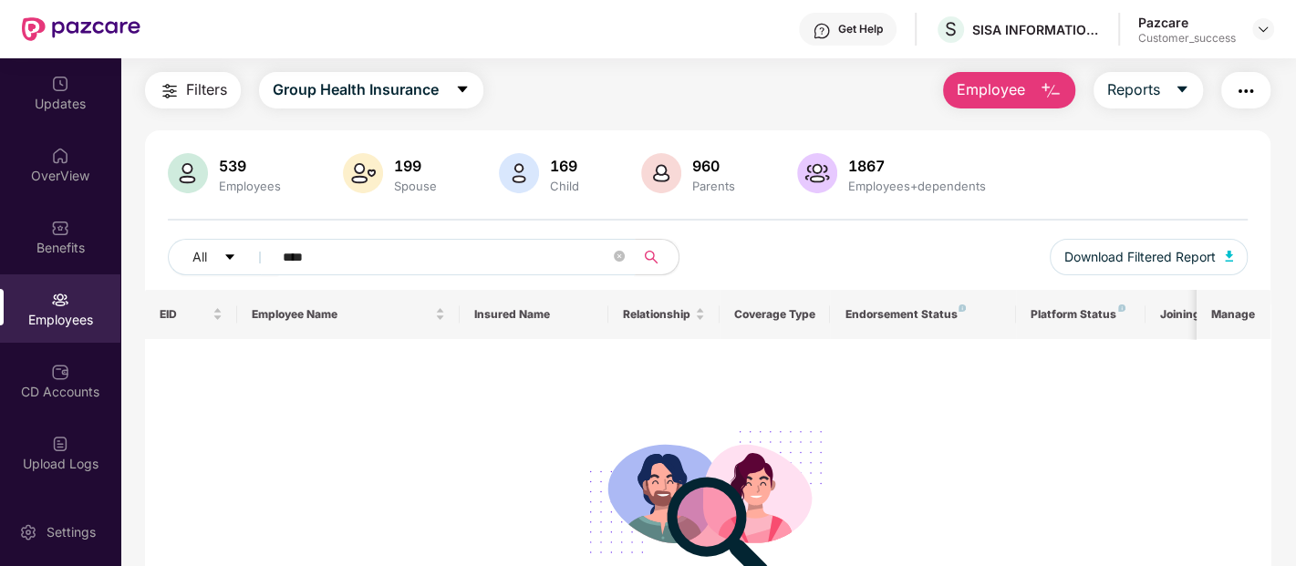
scroll to position [55, 0]
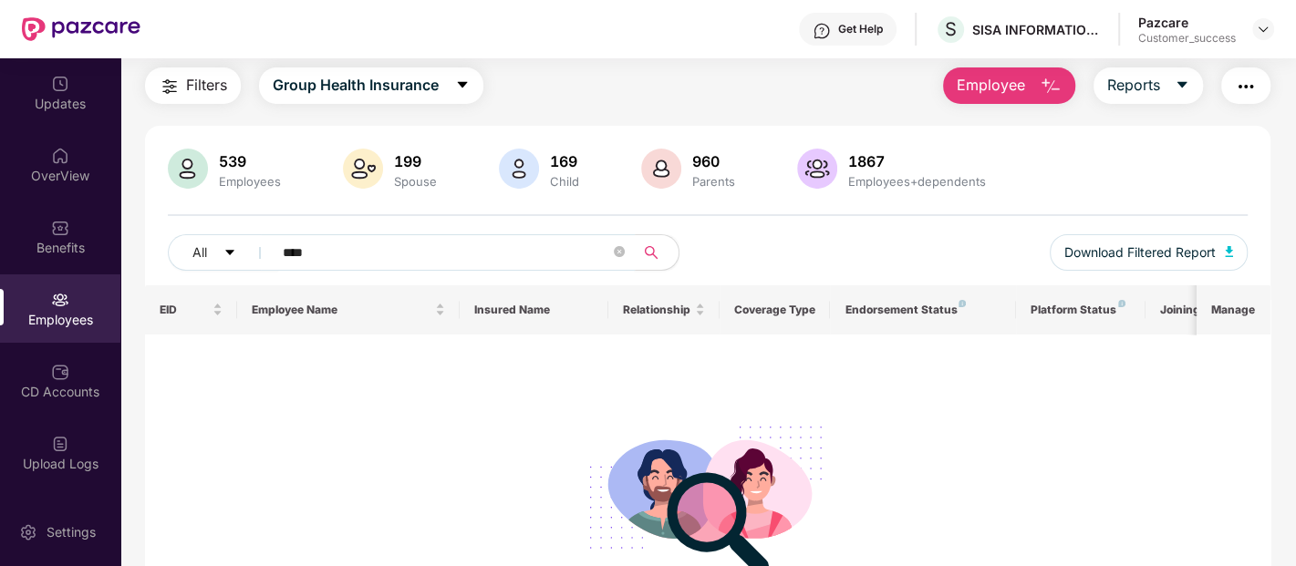
type input "****"
click at [616, 251] on icon "close-circle" at bounding box center [619, 251] width 11 height 11
type input "*****"
